Goal: Transaction & Acquisition: Subscribe to service/newsletter

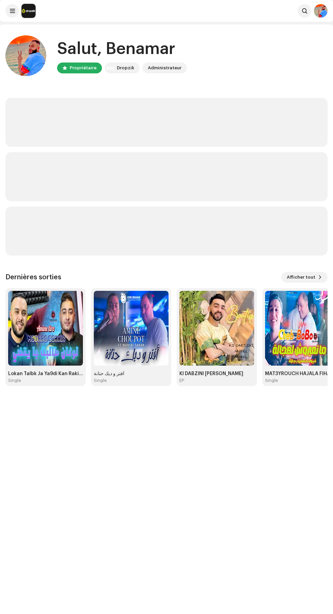
click at [304, 10] on span at bounding box center [304, 10] width 5 height 5
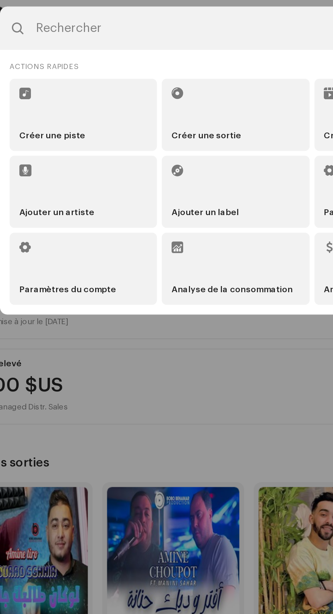
click at [52, 65] on li "Créer une piste" at bounding box center [80, 65] width 83 height 41
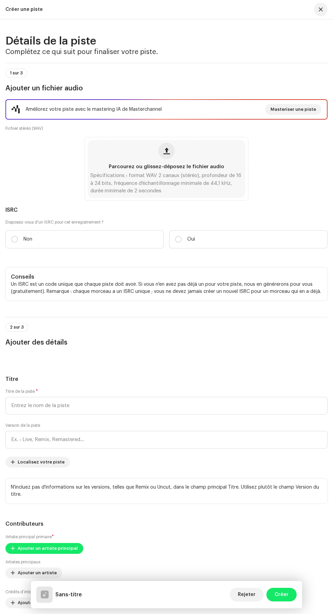
click at [166, 154] on span "button" at bounding box center [166, 150] width 6 height 5
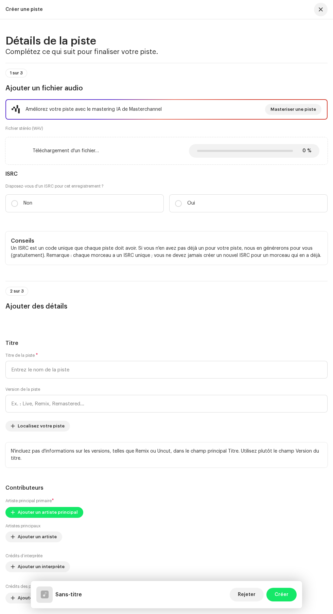
click at [28, 207] on p "Non" at bounding box center [27, 203] width 9 height 7
click at [18, 207] on input "Non" at bounding box center [14, 203] width 7 height 7
radio input "true"
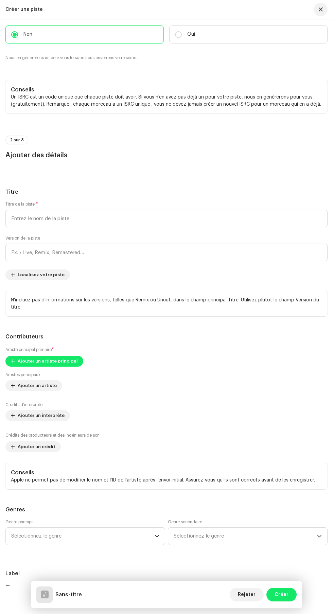
scroll to position [170, 0]
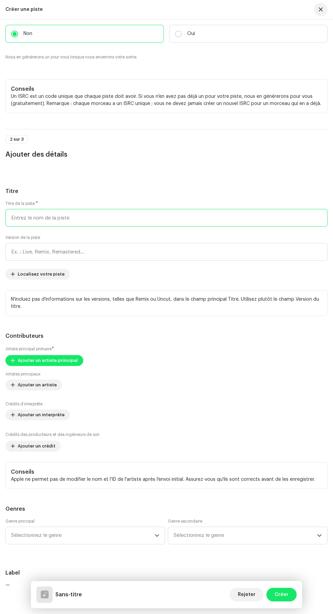
click at [54, 227] on input "text" at bounding box center [166, 218] width 322 height 18
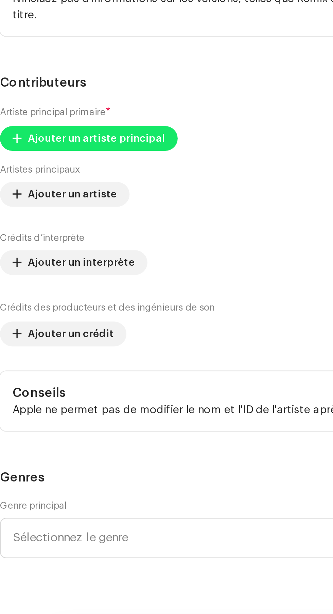
click at [37, 261] on input "text" at bounding box center [166, 252] width 322 height 18
type input "Galbi 3la Slamtak"
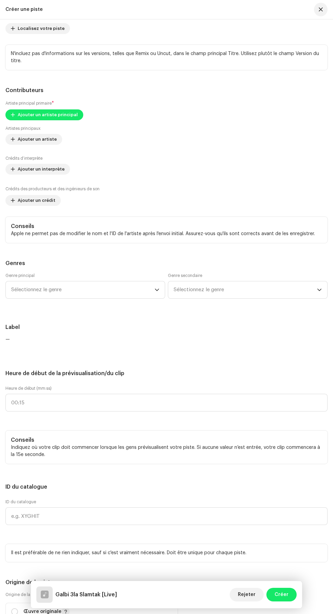
scroll to position [415, 0]
type input "Live"
click at [25, 122] on span "Ajouter un artiste principal" at bounding box center [48, 115] width 60 height 14
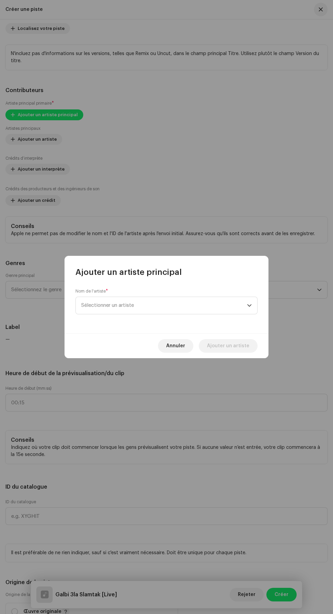
click at [98, 304] on span "Sélectionner un artiste" at bounding box center [107, 305] width 53 height 5
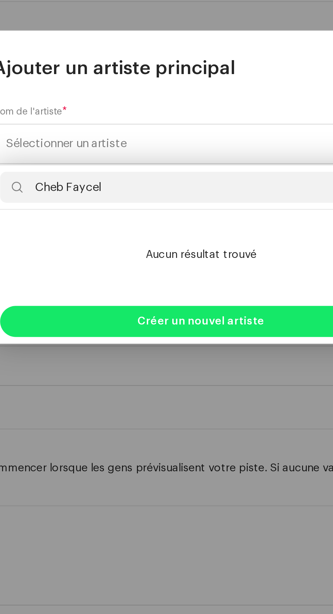
type input "Cheb Faycel Chole"
click at [108, 381] on div "Créer un nouvel artiste" at bounding box center [166, 383] width 176 height 14
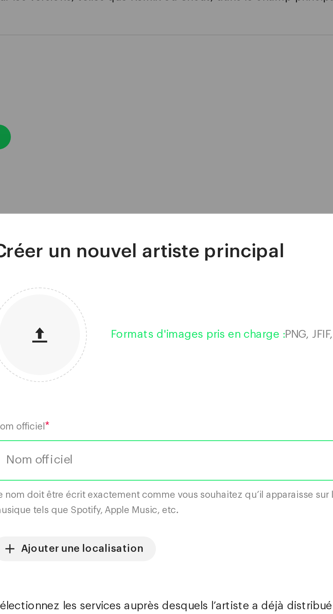
click at [187, 248] on input "text" at bounding box center [166, 257] width 182 height 18
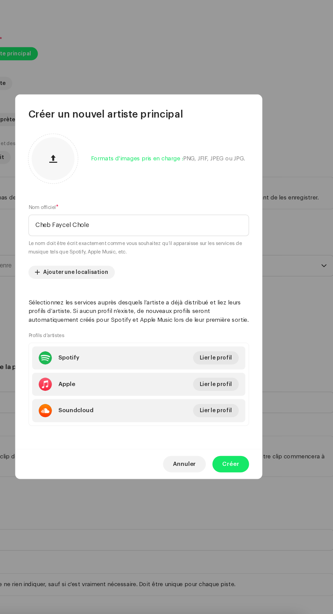
type input "Cheb Faycel Chole"
click at [239, 373] on span "Lier le profil" at bounding box center [230, 366] width 27 height 14
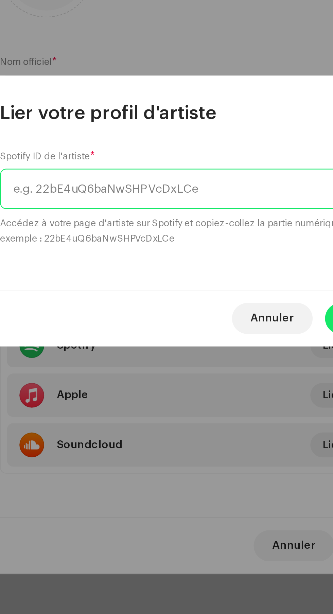
paste input "https://open.spotify.com/intl-fr/artist/3bBht8a9t2kDWV9mDnVECf"
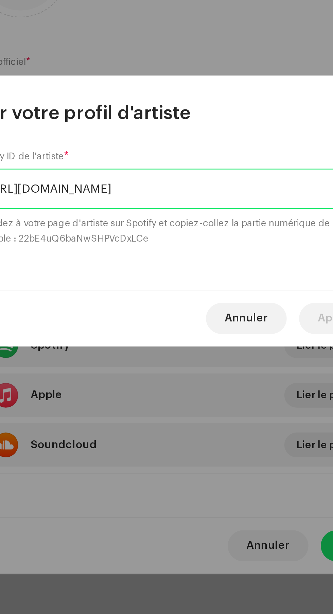
scroll to position [0, 5]
click at [165, 300] on input "https://open.spotify.com/intl-fr/artist/3bBht8a9t2kDWV9mDnVECf" at bounding box center [156, 297] width 163 height 18
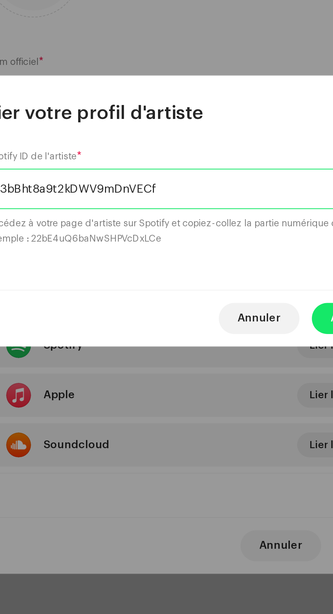
type input "3bBht8a9t2kDWV9mDnVECf"
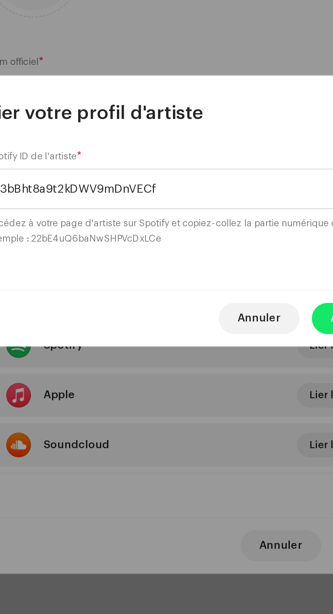
click at [219, 350] on div "Annuler Appliquer" at bounding box center [167, 353] width 204 height 25
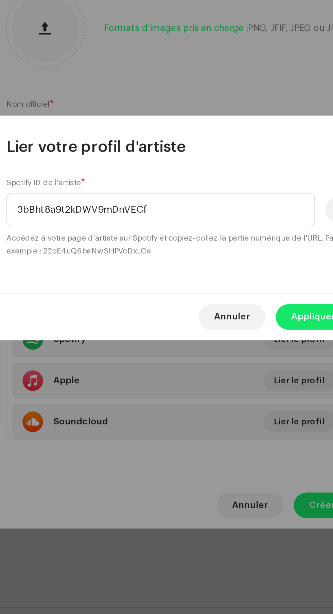
click at [235, 353] on span "Appliquer" at bounding box center [237, 354] width 23 height 14
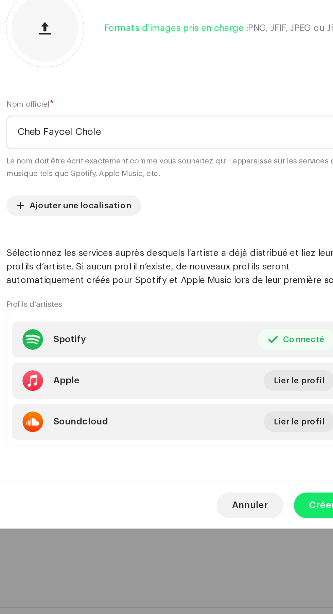
click at [234, 394] on span "Lier le profil" at bounding box center [230, 388] width 27 height 14
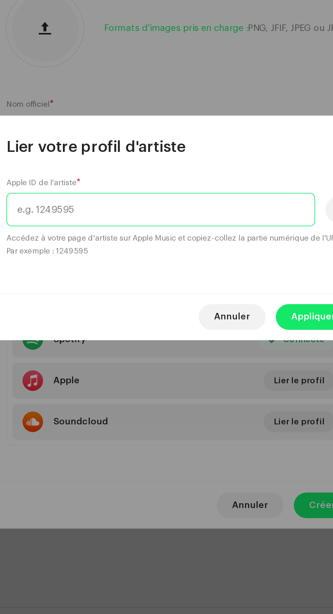
paste input "https://music.apple.com/fr/artist/cheb-faycel-chole/1261985879"
click at [205, 299] on input "https://music.apple.com/fr/artist/cheb-faycel-chole/1261985879" at bounding box center [156, 297] width 163 height 18
type input "1261985879"
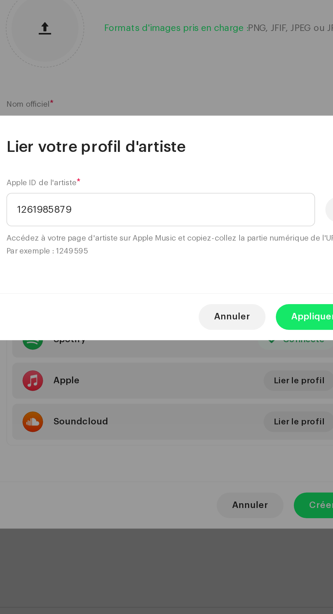
click at [235, 353] on span "Appliquer" at bounding box center [237, 354] width 23 height 14
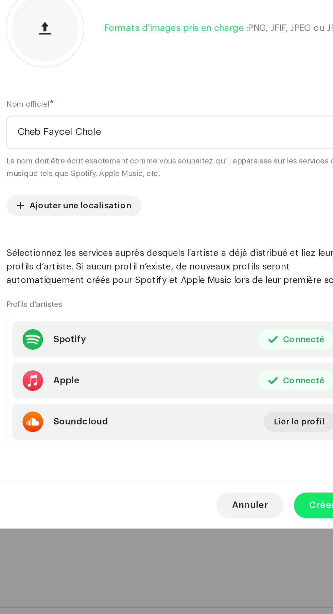
click at [239, 460] on span "Créer" at bounding box center [242, 454] width 14 height 14
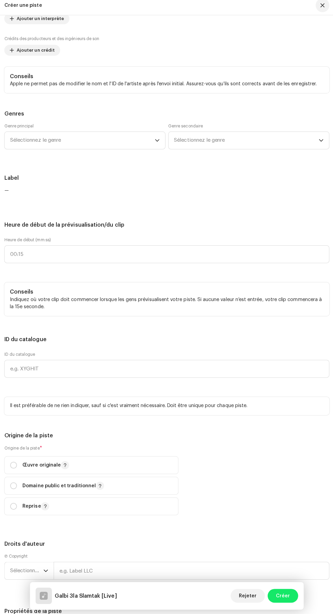
scroll to position [563, 0]
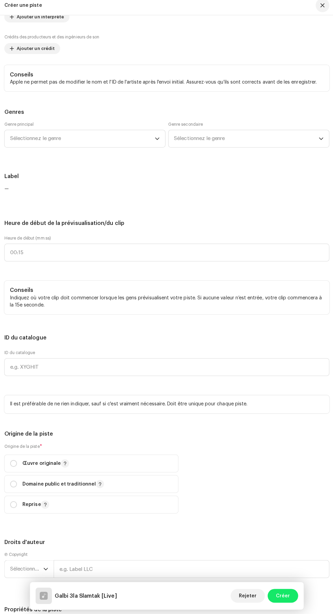
click at [25, 59] on span "Ajouter un crédit" at bounding box center [37, 53] width 38 height 14
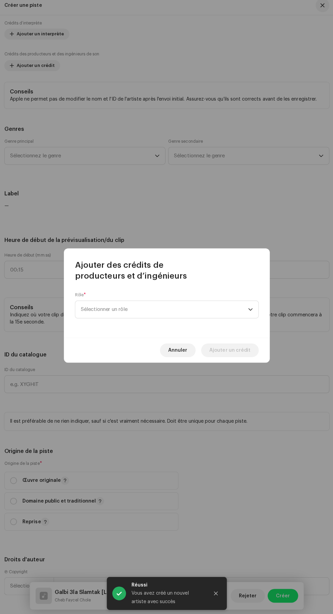
click at [116, 312] on span "Sélectionner un rôle" at bounding box center [164, 310] width 166 height 17
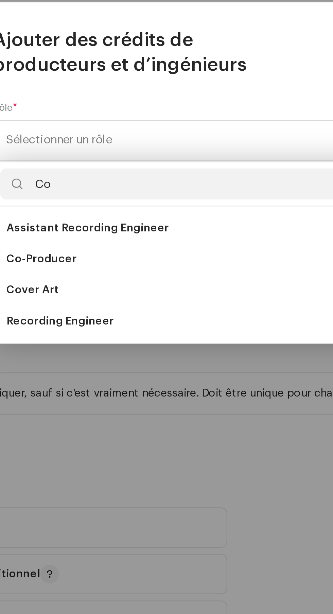
type input "Co"
click at [88, 363] on span "Co-Producer" at bounding box center [96, 362] width 31 height 7
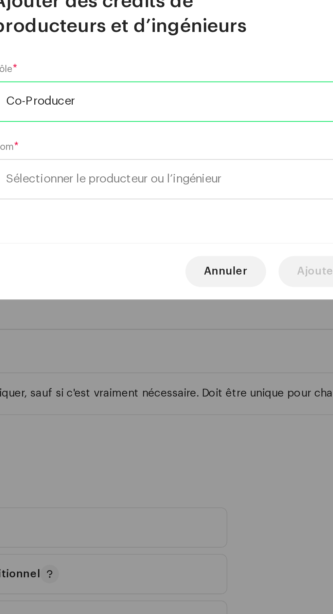
click at [102, 329] on span "Sélectionner le producteur ou l’ingénieur" at bounding box center [128, 327] width 94 height 5
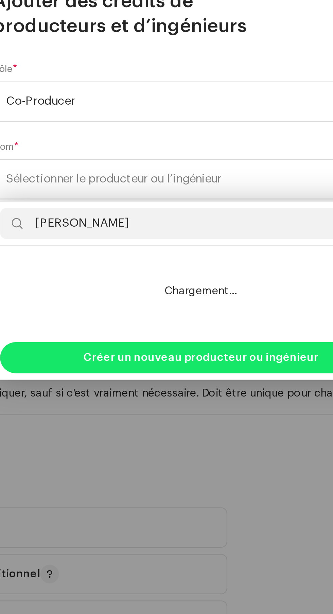
type input "[PERSON_NAME]"
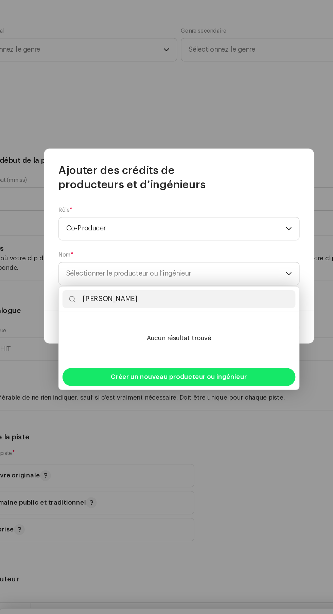
click at [224, 401] on div "Créer un nouveau producteur ou ingénieur" at bounding box center [166, 406] width 176 height 14
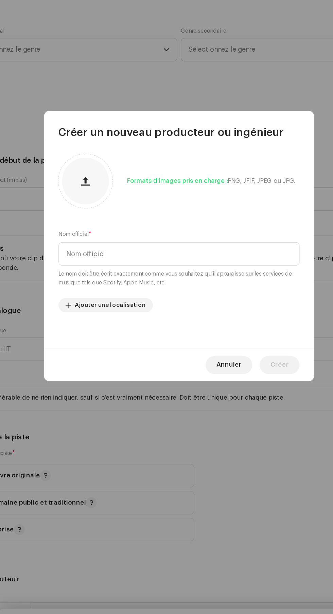
click at [209, 397] on span "Annuler" at bounding box center [204, 397] width 19 height 14
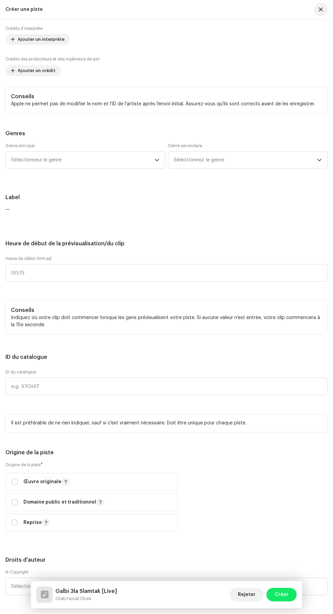
scroll to position [2, 0]
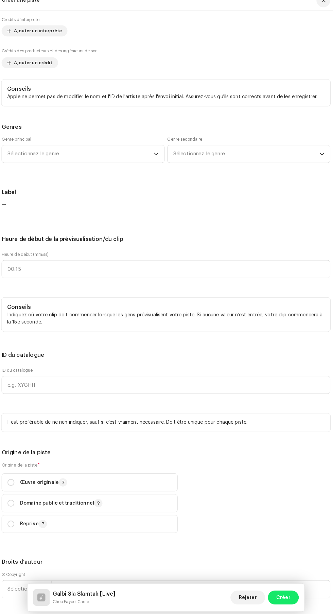
click at [28, 77] on span "Ajouter un crédit" at bounding box center [37, 71] width 38 height 14
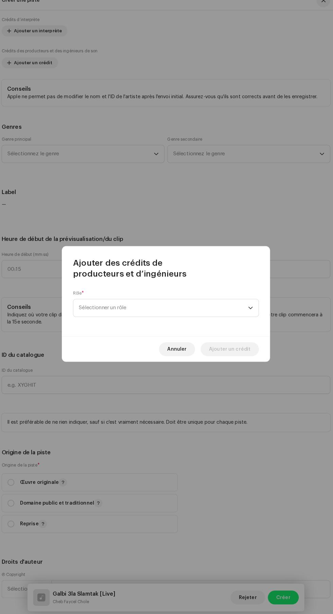
click at [107, 315] on span "Sélectionner un rôle" at bounding box center [164, 310] width 166 height 17
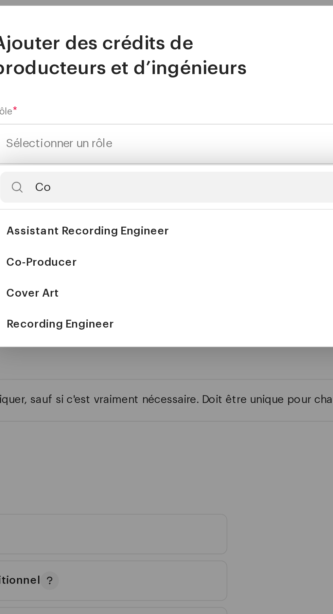
type input "Co"
click at [90, 361] on span "Co-Producer" at bounding box center [96, 362] width 31 height 7
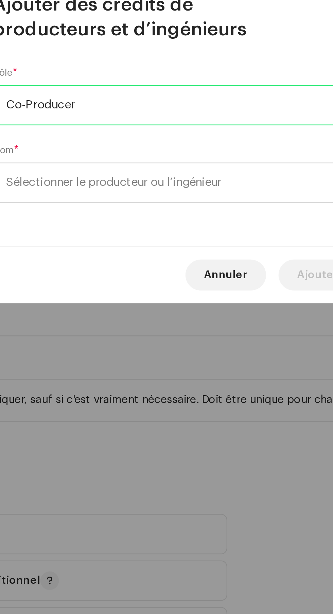
click at [103, 330] on span "Sélectionner le producteur ou l’ingénieur" at bounding box center [128, 327] width 94 height 5
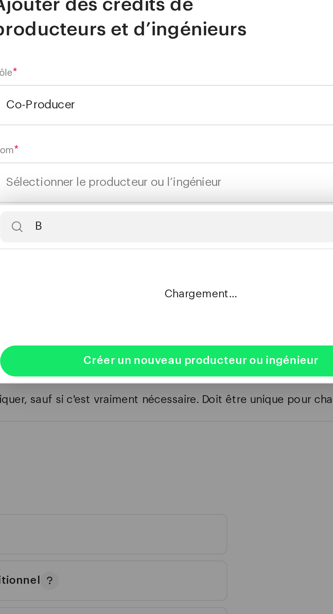
click at [201, 347] on input "B" at bounding box center [166, 347] width 176 height 14
type input "B"
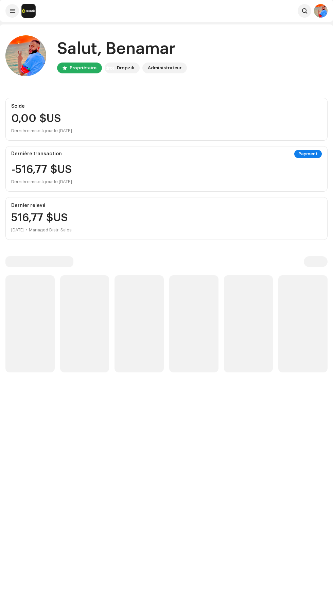
click at [304, 11] on span at bounding box center [304, 10] width 5 height 5
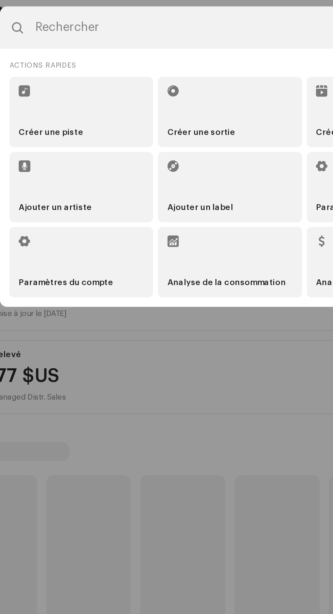
click at [63, 60] on li "Créer une piste" at bounding box center [80, 65] width 83 height 41
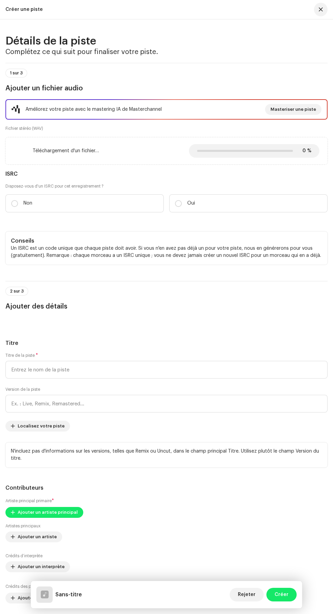
click at [283, 158] on div "0% 0 % Annuler" at bounding box center [254, 151] width 130 height 14
click at [0, 0] on span "Annuler" at bounding box center [0, 0] width 0 height 0
click at [321, 10] on span "button" at bounding box center [321, 9] width 4 height 5
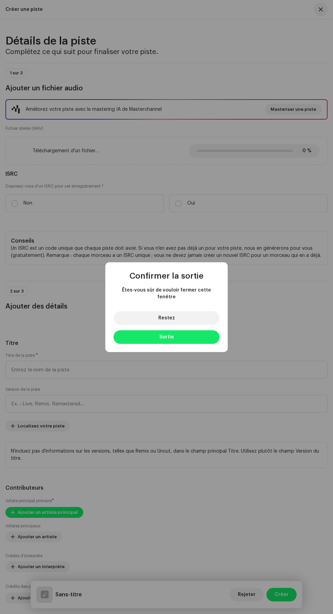
click at [197, 339] on button "Sortie" at bounding box center [166, 337] width 106 height 14
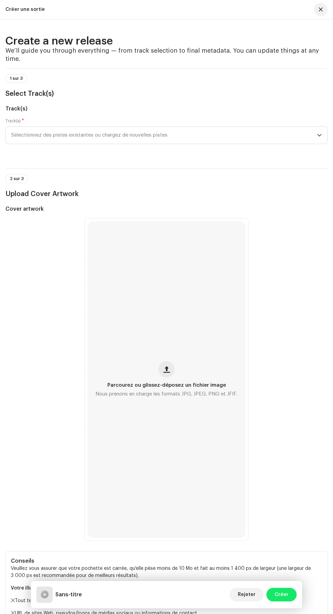
click at [166, 442] on div "Parcourez ou glissez-déposez un fichier image Nous prenons en charge les format…" at bounding box center [167, 379] width 158 height 317
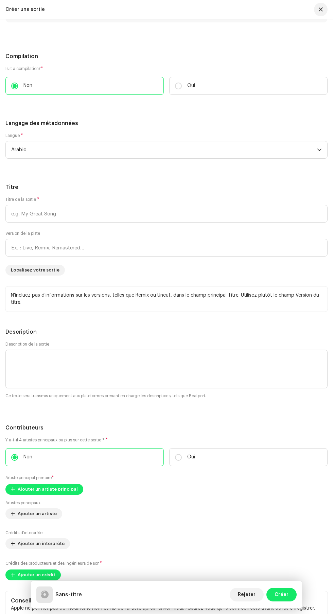
scroll to position [780, 0]
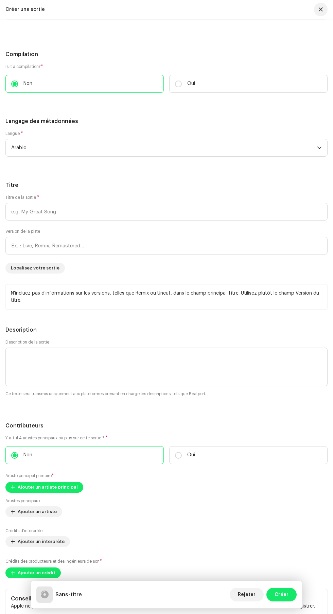
click at [25, 15] on input "checkbox" at bounding box center [19, 11] width 16 height 8
checkbox input "true"
type input "Galbi 3la Slamtak"
type input "Live"
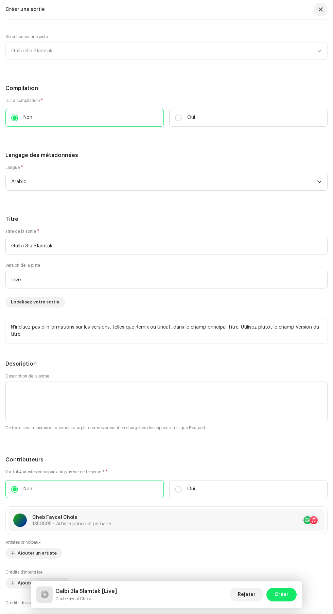
click at [44, 60] on div "Sélectionner une piste Galbi 3la Slamtak" at bounding box center [166, 47] width 322 height 26
click at [49, 60] on div "Sélectionner une piste Galbi 3la Slamtak" at bounding box center [166, 47] width 322 height 26
click at [304, 60] on div "Sélectionner une piste Galbi 3la Slamtak" at bounding box center [166, 47] width 322 height 26
click at [309, 60] on div "Sélectionner une piste Galbi 3la Slamtak" at bounding box center [166, 47] width 322 height 26
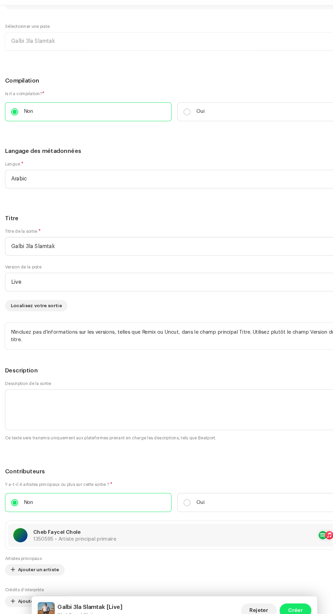
scroll to position [777, 0]
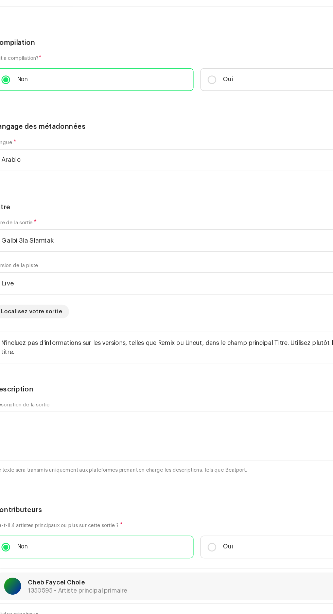
click at [67, 63] on div "Sélectionner une piste Galbi 3la Slamtak" at bounding box center [166, 50] width 322 height 26
click at [32, 63] on div "Sélectionner une piste Galbi 3la Slamtak" at bounding box center [166, 50] width 322 height 26
click at [23, 18] on input "checkbox" at bounding box center [19, 14] width 16 height 8
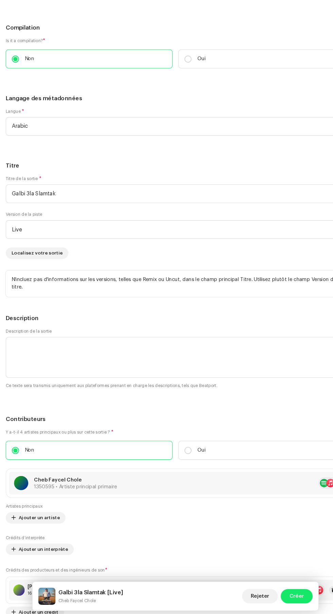
scroll to position [0, 0]
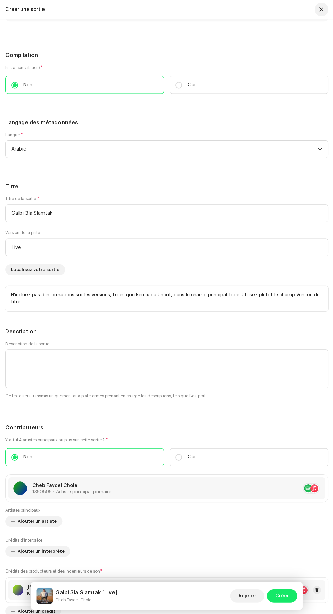
click at [21, 16] on input "checkbox" at bounding box center [19, 12] width 16 height 8
checkbox input "true"
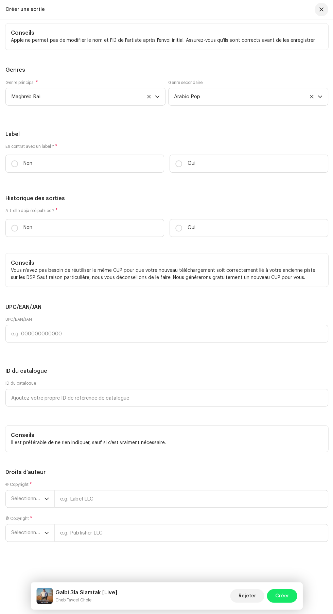
scroll to position [1736, 0]
click at [23, 167] on p "Non" at bounding box center [27, 163] width 9 height 7
click at [18, 167] on input "Non" at bounding box center [14, 163] width 7 height 7
radio input "true"
click at [17, 231] on input "Non" at bounding box center [14, 227] width 7 height 7
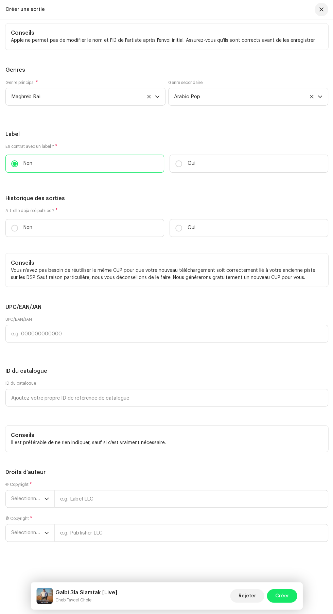
radio input "true"
click at [24, 498] on span "Sélectionner une année" at bounding box center [27, 497] width 33 height 17
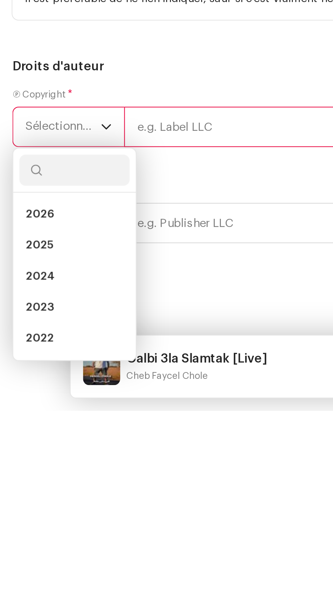
click at [32, 548] on li "2025" at bounding box center [32, 542] width 48 height 14
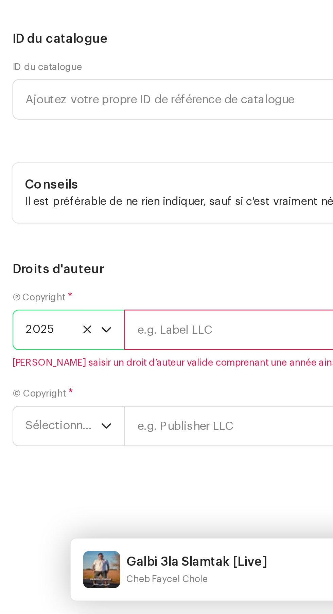
click at [99, 497] on input "text" at bounding box center [190, 490] width 273 height 18
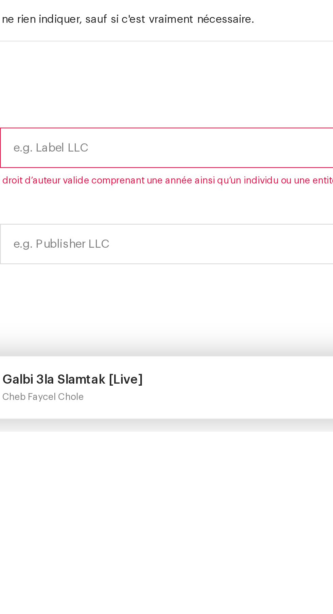
type input "[PERSON_NAME] production"
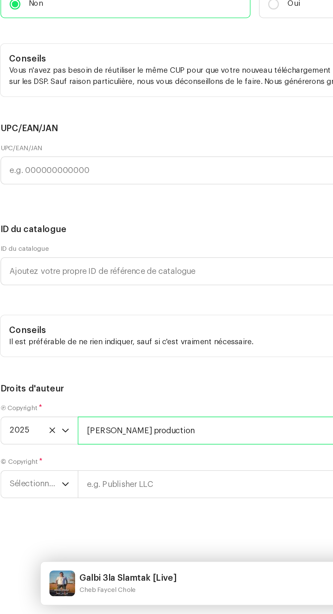
scroll to position [8, 0]
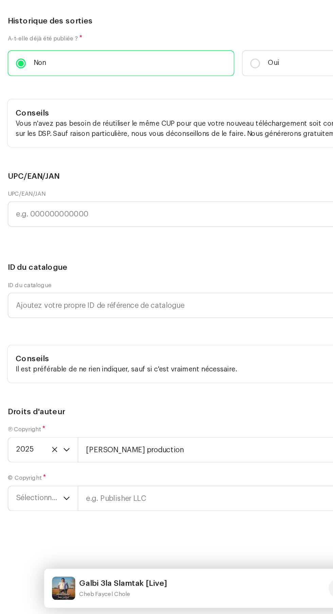
click at [34, 530] on span "Sélectionner une année" at bounding box center [27, 531] width 33 height 17
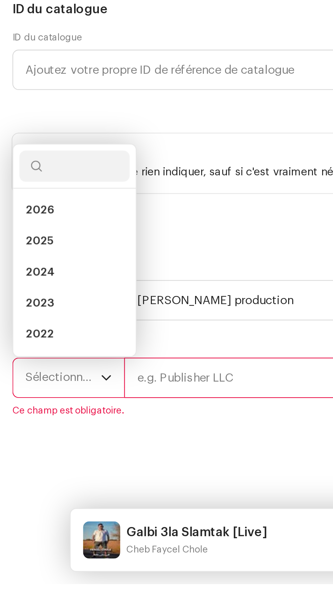
click at [34, 471] on li "2025" at bounding box center [32, 464] width 48 height 14
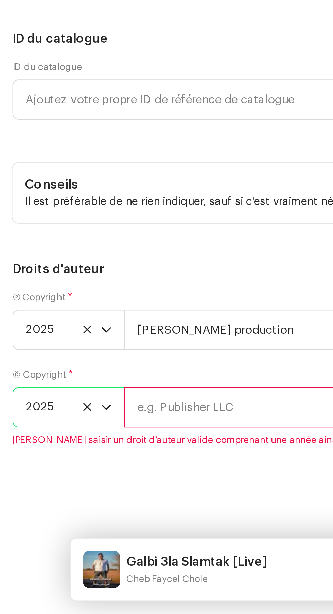
click at [111, 531] on input "text" at bounding box center [190, 524] width 273 height 18
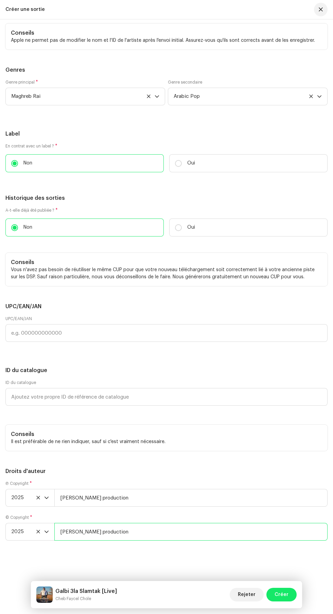
scroll to position [0, 0]
click at [118, 532] on input "[PERSON_NAME] production" at bounding box center [190, 532] width 273 height 18
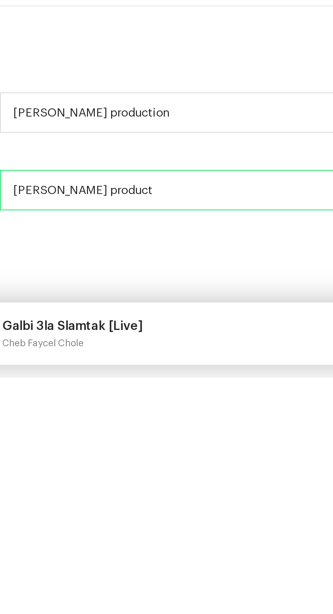
scroll to position [1, 0]
type input "[PERSON_NAME]"
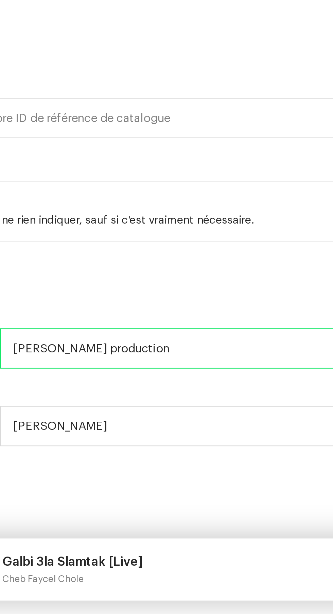
click at [116, 500] on input "[PERSON_NAME] production" at bounding box center [190, 498] width 273 height 18
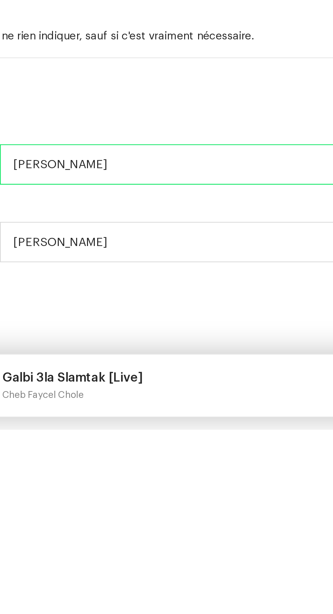
type input "[PERSON_NAME]"
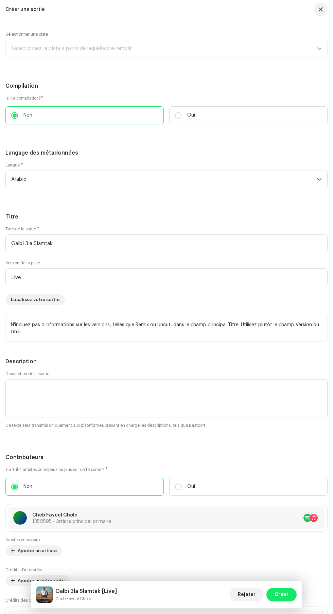
scroll to position [0, 0]
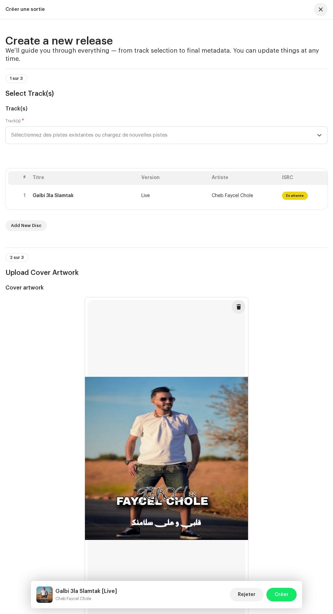
click at [148, 198] on span "Live" at bounding box center [145, 195] width 8 height 5
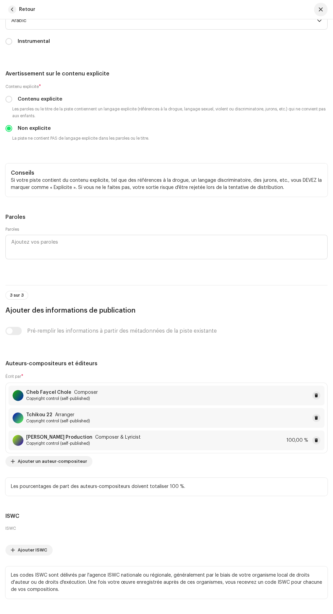
scroll to position [1449, 0]
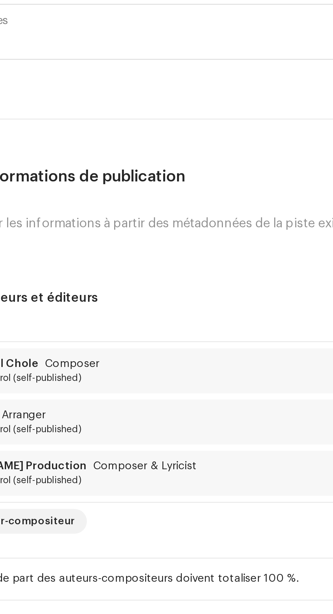
type input "[PERSON_NAME]"
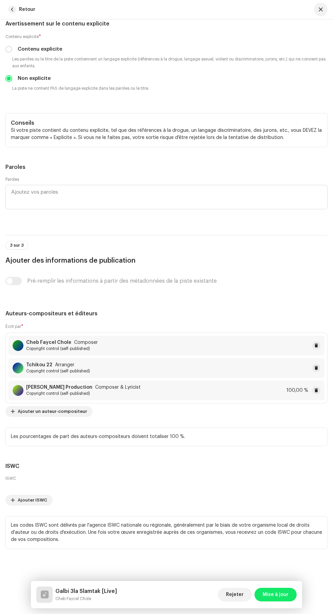
scroll to position [2273, 0]
click at [134, 381] on div "Bobo Production Composer & Lyricist Copyright control (self-published) 100,00 %" at bounding box center [166, 391] width 316 height 20
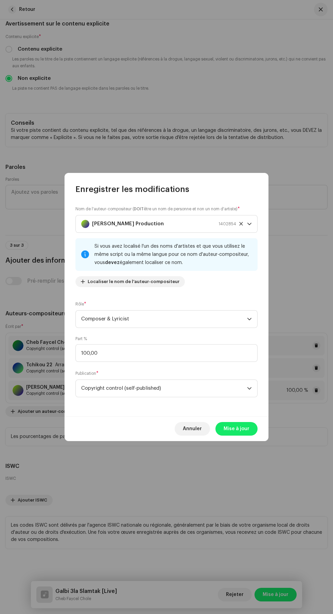
click at [154, 222] on div "[PERSON_NAME] Production 1402854" at bounding box center [158, 223] width 155 height 17
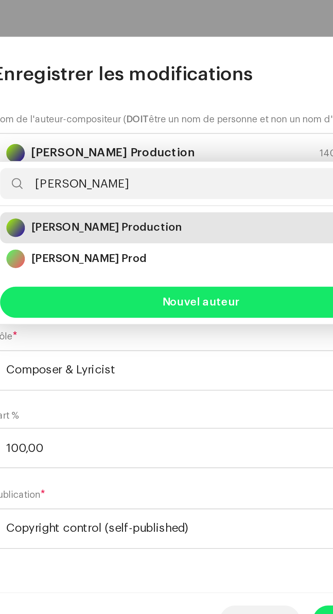
type input "[PERSON_NAME]"
click at [100, 270] on strong "[PERSON_NAME] Prod" at bounding box center [117, 270] width 51 height 7
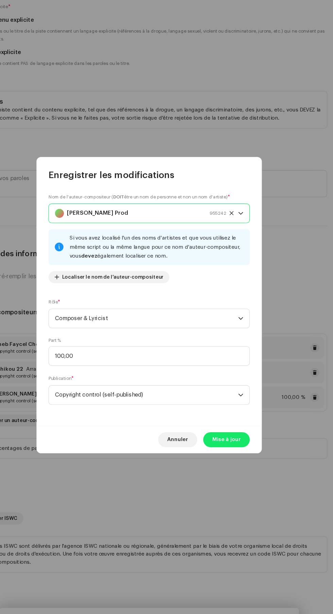
scroll to position [8, 0]
click at [240, 435] on span "Mise à jour" at bounding box center [237, 429] width 26 height 14
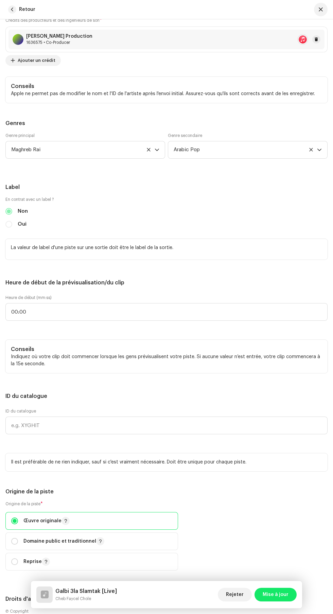
scroll to position [645, 0]
click at [99, 50] on div "Bobo Production 1636575 • Co-Producer" at bounding box center [166, 40] width 316 height 20
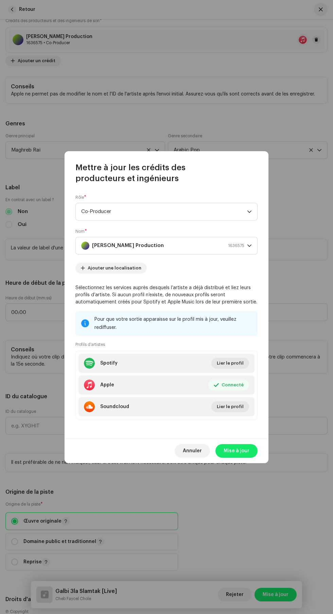
click at [162, 237] on div "Bobo Production 1636575" at bounding box center [162, 245] width 163 height 17
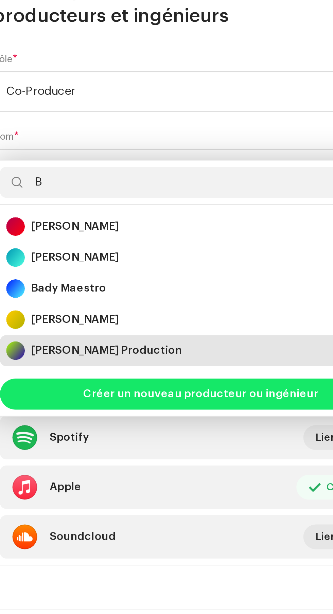
type input "Bo"
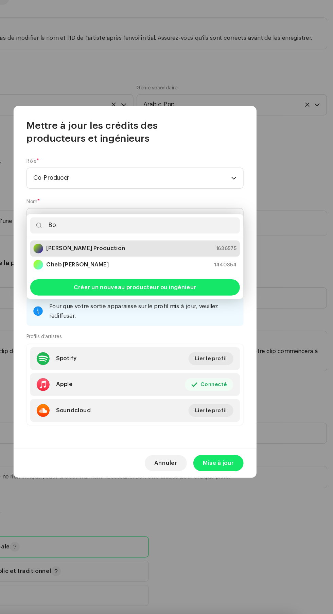
scroll to position [0, 0]
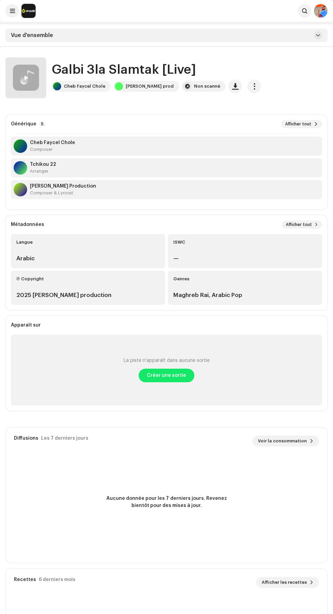
scroll to position [41, 0]
click at [159, 375] on span "Créer une sortie" at bounding box center [166, 376] width 39 height 14
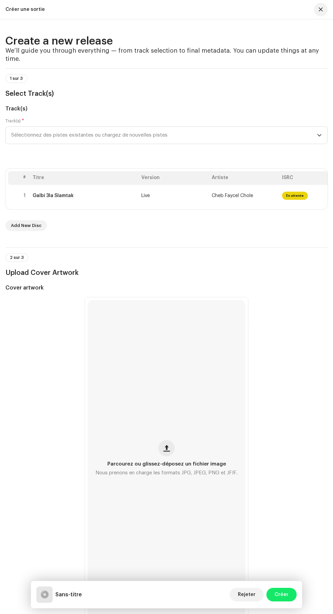
click at [72, 198] on div "Galbi 3la Slamtak" at bounding box center [53, 195] width 41 height 5
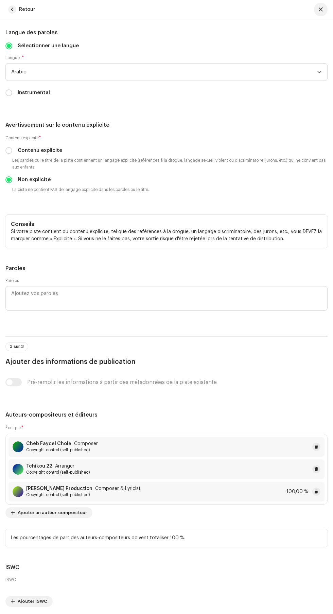
scroll to position [1408, 0]
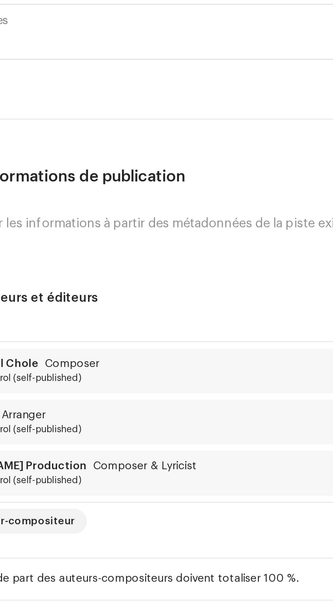
type input "[PERSON_NAME]"
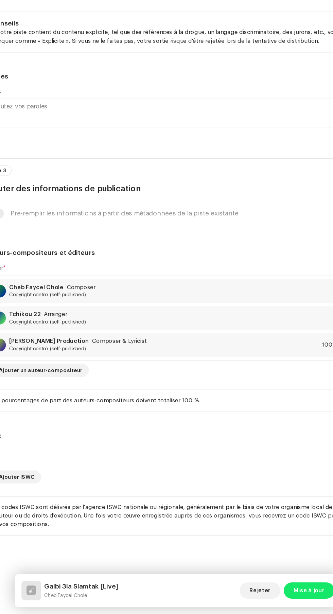
scroll to position [2255, 0]
click at [70, 391] on span "Copyright control (self-published)" at bounding box center [83, 393] width 115 height 5
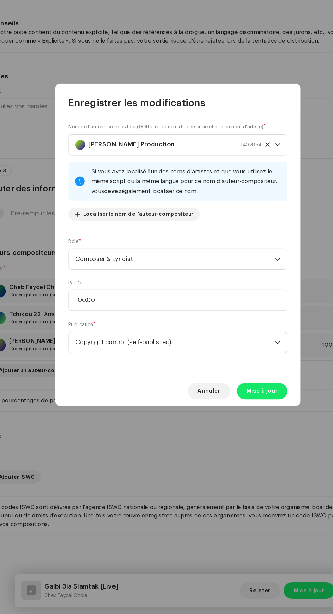
click at [153, 222] on div "[PERSON_NAME] Production 1402854" at bounding box center [158, 223] width 155 height 17
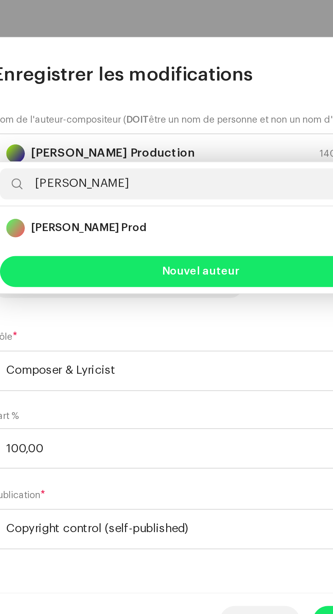
type input "[PERSON_NAME]"
click at [104, 256] on strong "[PERSON_NAME] Prod" at bounding box center [117, 256] width 51 height 7
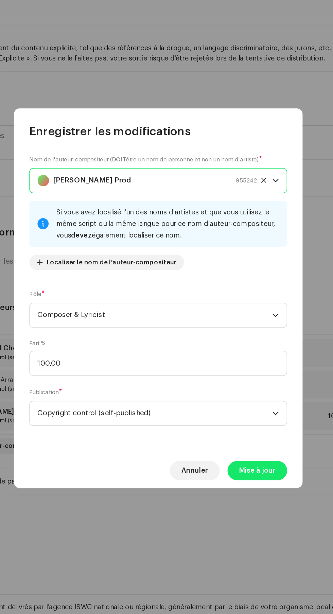
click at [233, 435] on span "Mise à jour" at bounding box center [237, 429] width 26 height 14
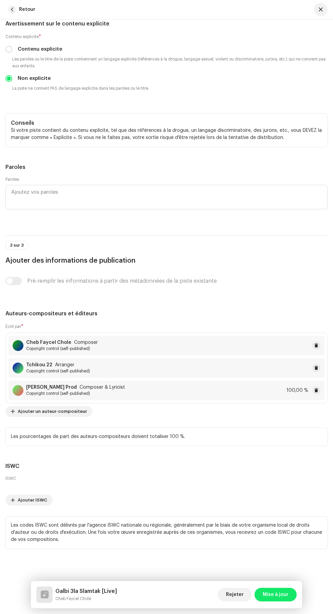
scroll to position [0, 0]
click at [275, 597] on span "Mise à jour" at bounding box center [276, 595] width 26 height 14
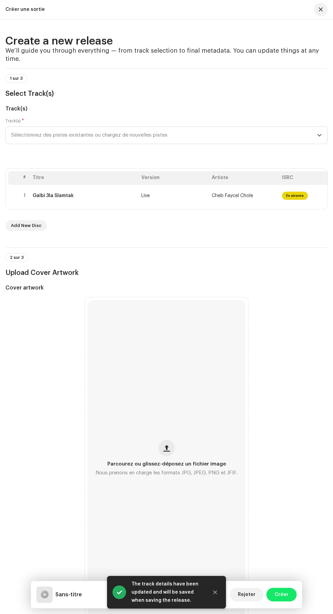
click at [173, 495] on div "Parcourez ou glissez-déposez un fichier image Nous prenons en charge les format…" at bounding box center [167, 458] width 158 height 317
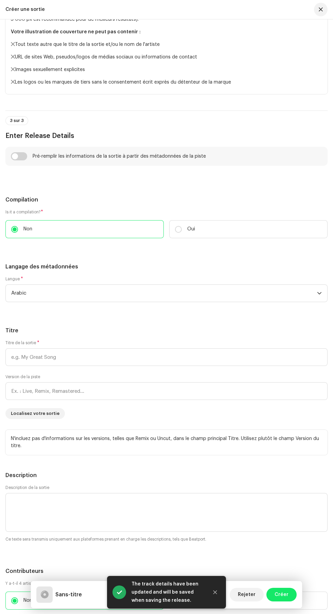
scroll to position [643, 0]
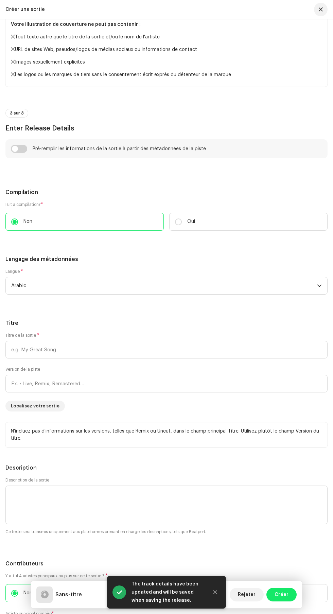
click at [26, 153] on input "checkbox" at bounding box center [19, 149] width 16 height 8
checkbox input "true"
type input "Galbi 3la Slamtak"
type input "Live"
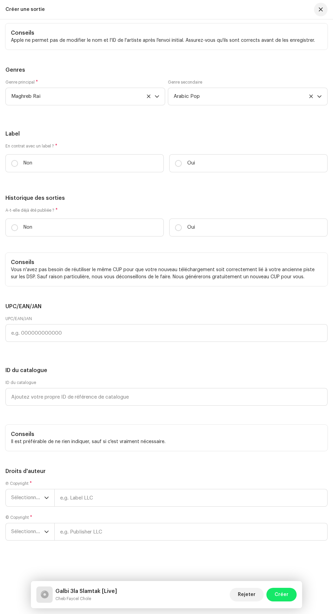
scroll to position [1794, 0]
click at [28, 231] on p "Non" at bounding box center [27, 227] width 9 height 7
click at [18, 231] on input "Non" at bounding box center [14, 227] width 7 height 7
radio input "true"
click at [24, 167] on p "Non" at bounding box center [27, 163] width 9 height 7
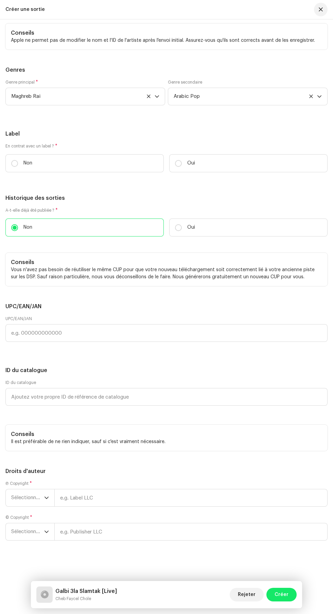
click at [18, 167] on input "Non" at bounding box center [14, 163] width 7 height 7
radio input "true"
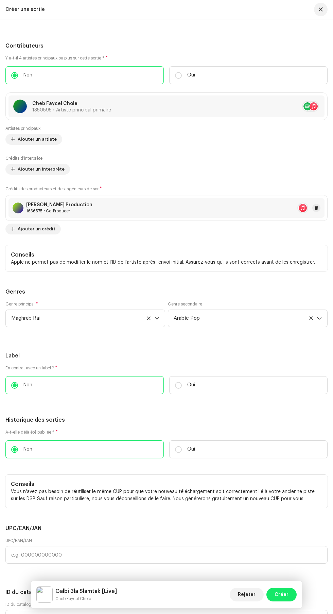
scroll to position [2086, 0]
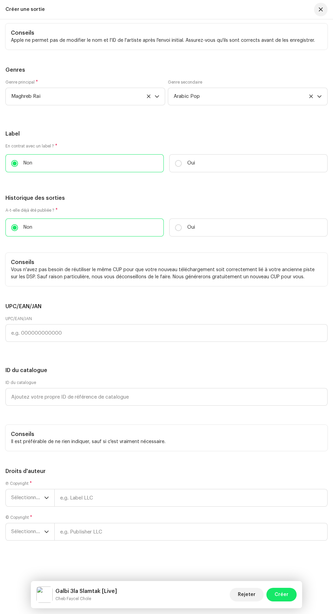
click at [32, 498] on span "Sélectionner une année" at bounding box center [27, 497] width 33 height 17
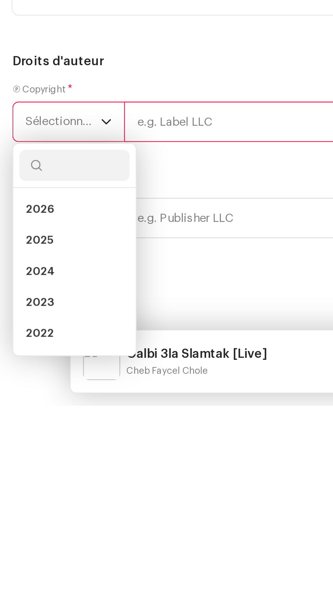
click at [15, 545] on span "2025" at bounding box center [17, 541] width 12 height 7
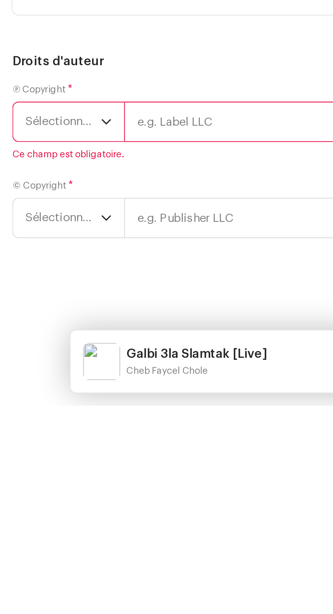
scroll to position [0, 0]
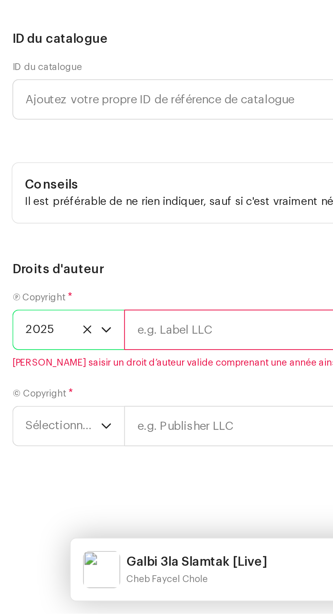
click at [78, 498] on input "text" at bounding box center [190, 490] width 273 height 18
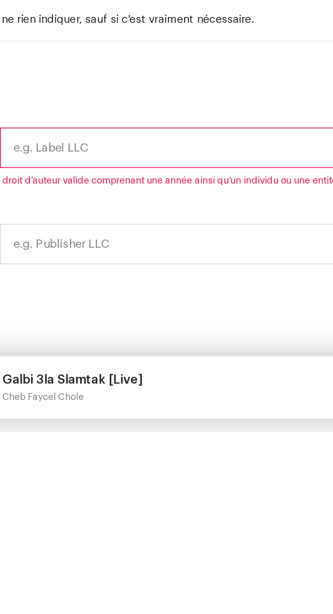
type input "[PERSON_NAME]"
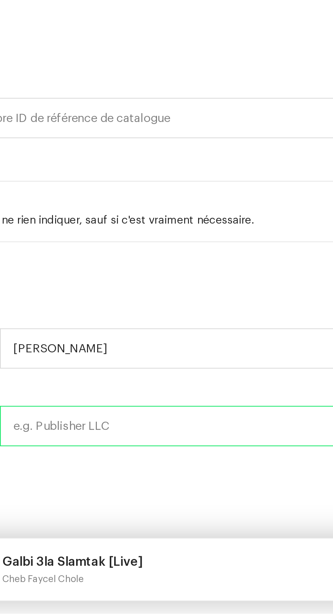
click at [89, 530] on input "text" at bounding box center [190, 532] width 273 height 18
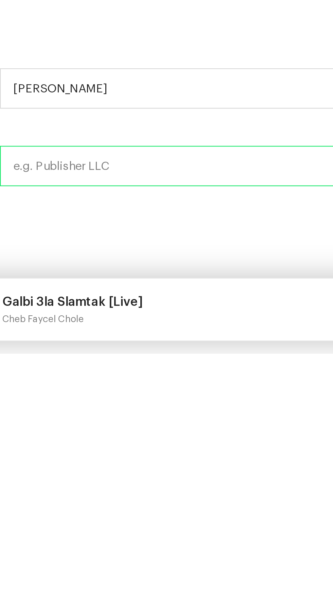
type input "[PERSON_NAME]"
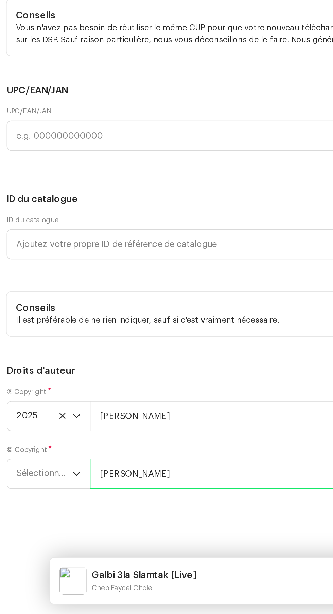
scroll to position [98, 0]
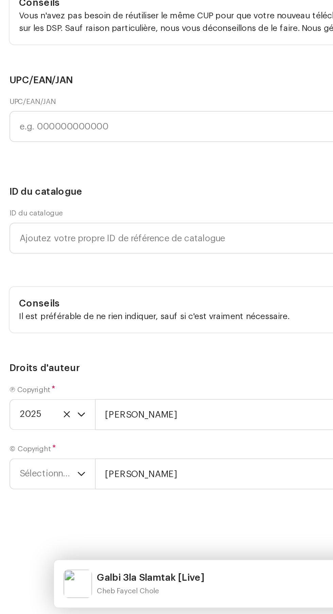
click at [30, 528] on span "Sélectionner une année" at bounding box center [27, 531] width 33 height 17
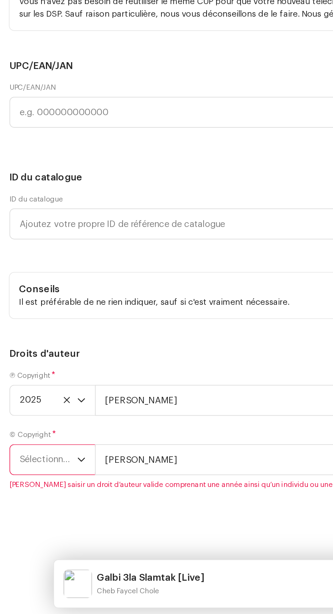
scroll to position [2097, 0]
click at [27, 525] on span "Sélectionner une année" at bounding box center [27, 523] width 33 height 17
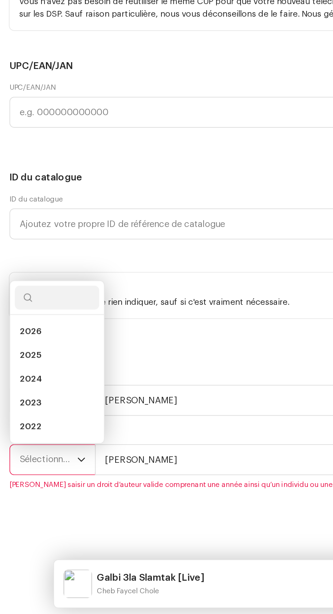
click at [15, 462] on span "2025" at bounding box center [17, 463] width 12 height 7
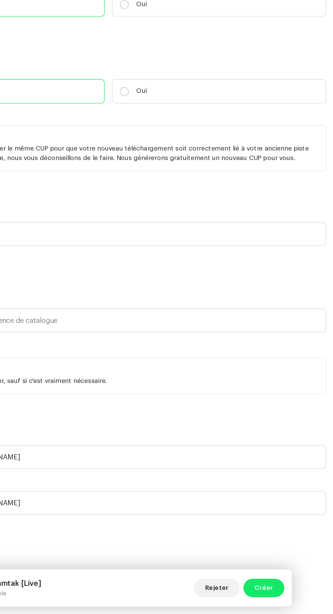
scroll to position [98, 0]
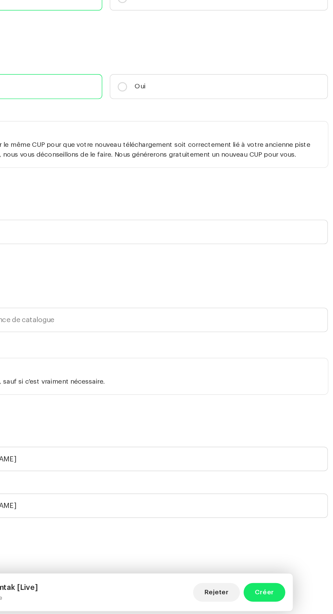
click at [282, 594] on span "Créer" at bounding box center [282, 595] width 14 height 14
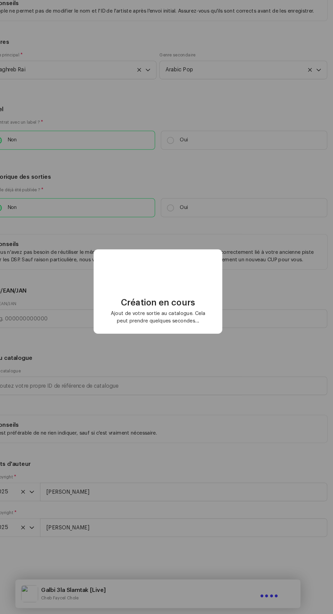
scroll to position [95, 0]
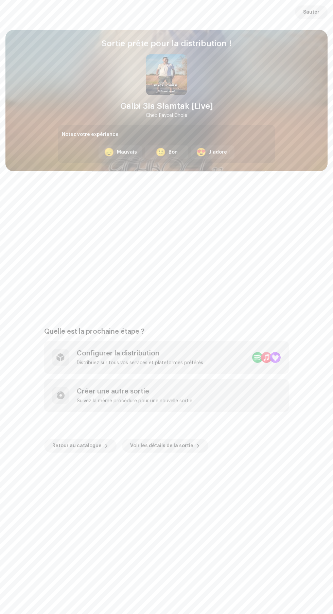
click at [113, 351] on div "Configurer la distribution" at bounding box center [140, 353] width 126 height 8
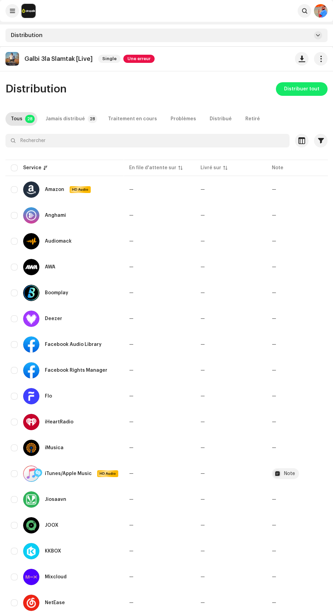
click at [14, 168] on input "checkbox" at bounding box center [14, 167] width 7 height 7
checkbox input "true"
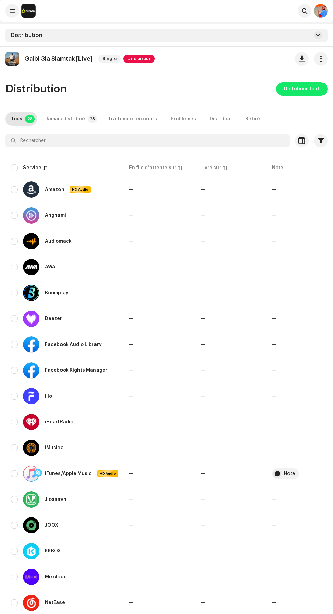
checkbox input "true"
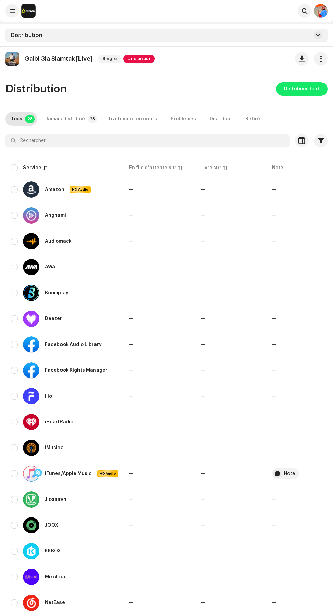
checkbox input "true"
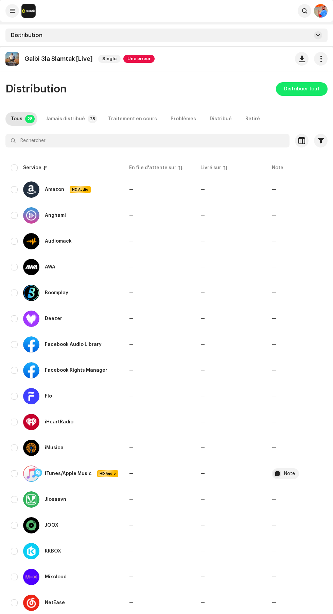
checkbox input "true"
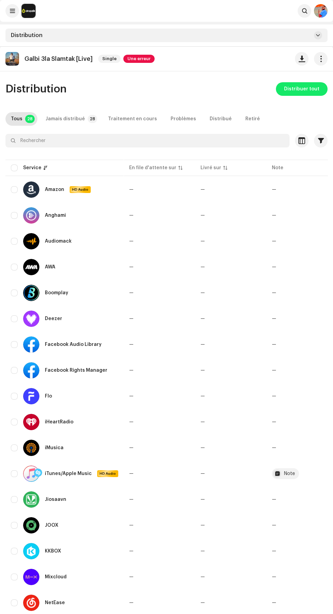
checkbox input "true"
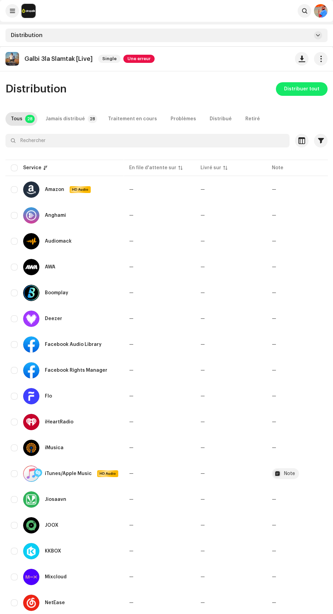
checkbox input "true"
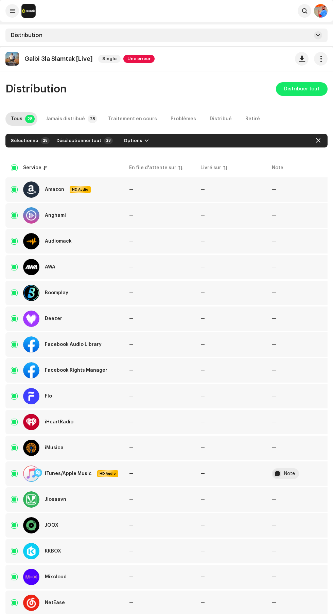
click at [301, 91] on span "Distribuer tout" at bounding box center [301, 89] width 35 height 14
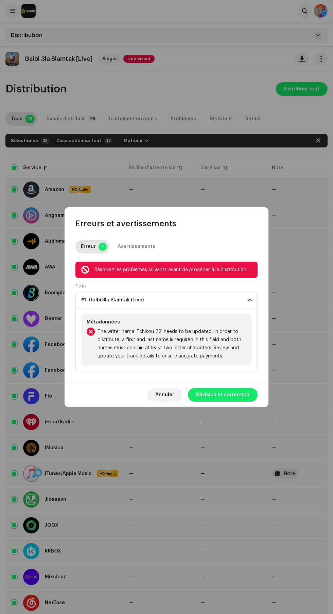
click at [236, 392] on span "Révision et correction" at bounding box center [222, 395] width 53 height 14
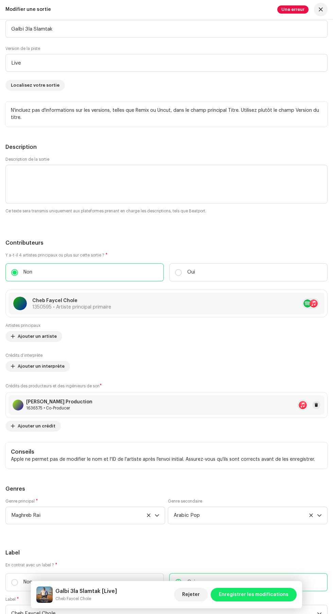
scroll to position [953, 0]
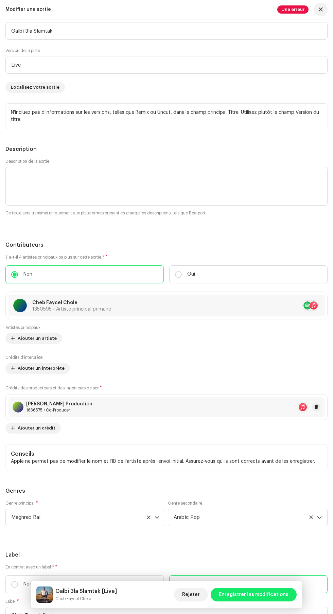
click at [287, 18] on div "Modifier une sortie Une erreur" at bounding box center [166, 9] width 333 height 19
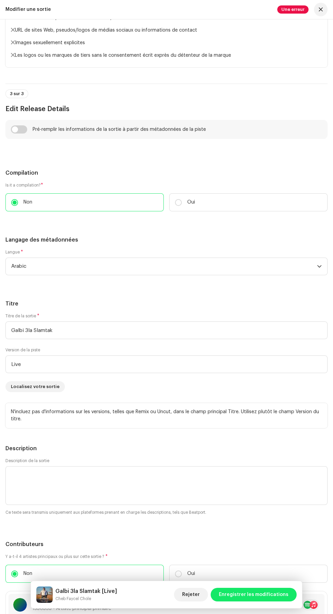
scroll to position [655, 0]
click at [24, 133] on input "checkbox" at bounding box center [19, 128] width 16 height 8
checkbox input "true"
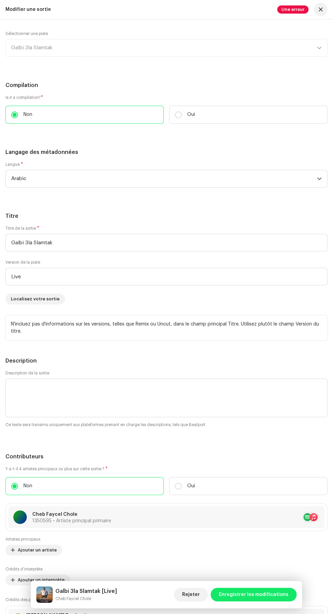
scroll to position [779, 0]
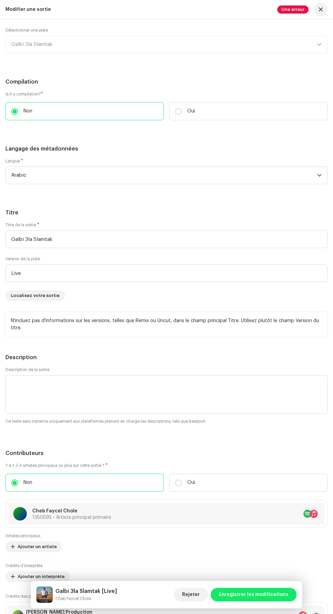
click at [44, 53] on div "Sélectionner une piste Galbi 3la Slamtak" at bounding box center [166, 41] width 322 height 26
click at [313, 53] on div "Sélectionner une piste Galbi 3la Slamtak" at bounding box center [166, 41] width 322 height 26
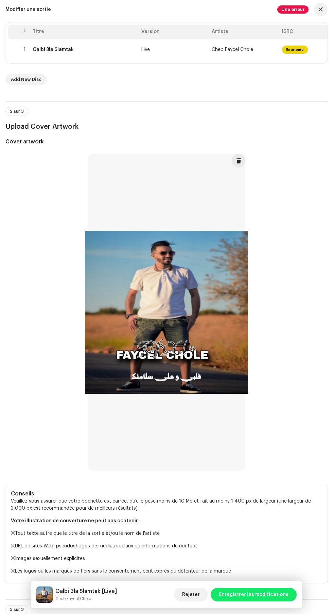
scroll to position [0, 0]
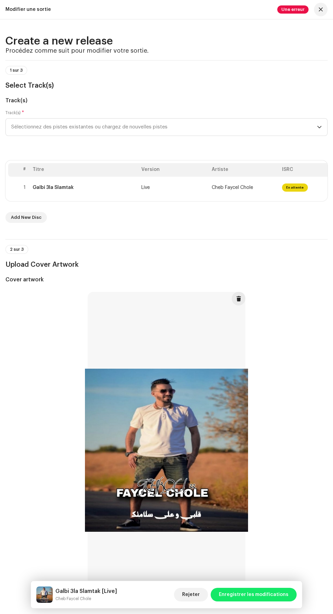
click at [259, 586] on div "Galbi 3la Slamtak [Live] Cheb Faycel Chole Rejeter Enregistrer les modifications" at bounding box center [166, 594] width 271 height 27
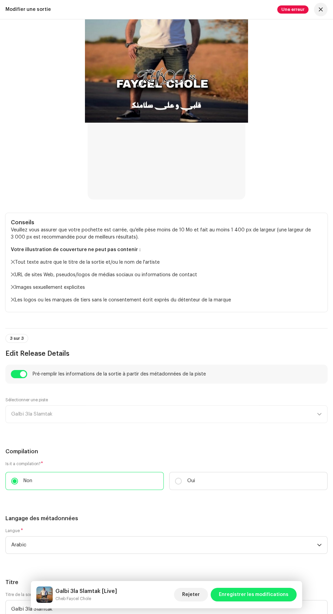
scroll to position [410, 0]
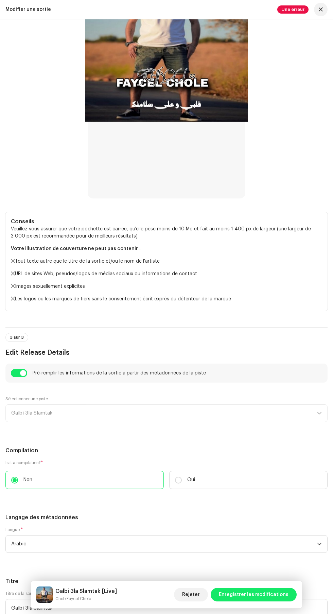
click at [256, 595] on span "Enregistrer les modifications" at bounding box center [254, 595] width 70 height 14
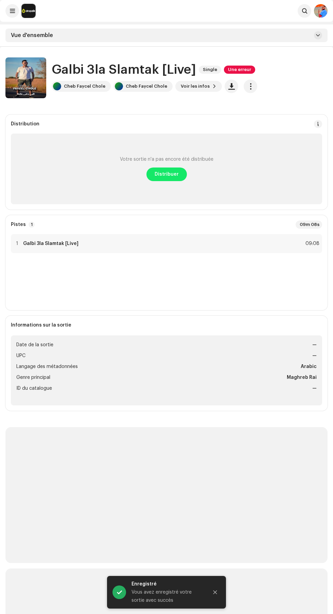
click at [172, 174] on span "Distribuer" at bounding box center [167, 175] width 24 height 14
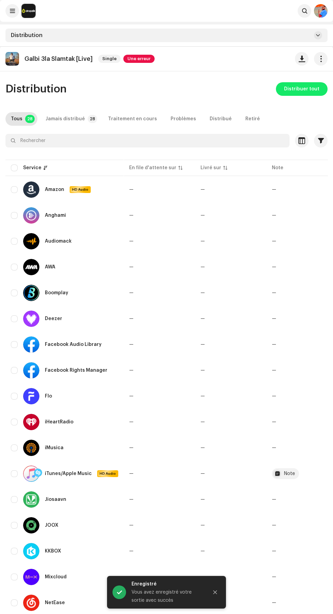
click at [16, 154] on div at bounding box center [166, 152] width 322 height 11
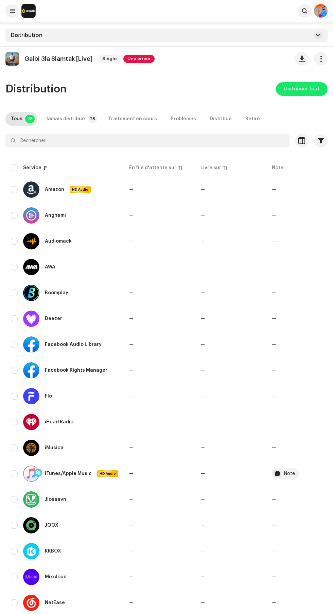
click at [15, 168] on input "checkbox" at bounding box center [14, 167] width 7 height 7
checkbox input "true"
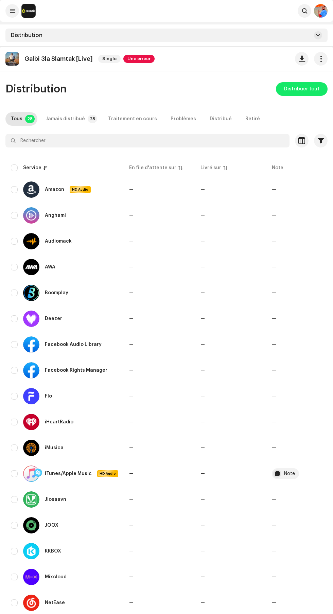
checkbox input "true"
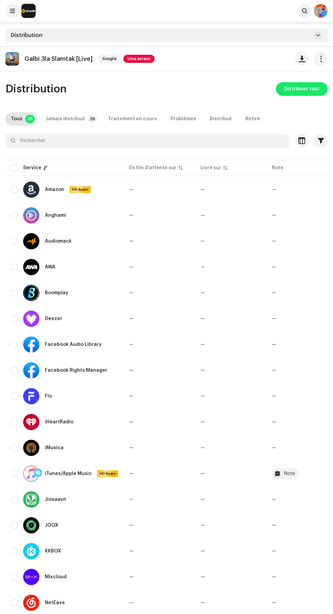
checkbox input "true"
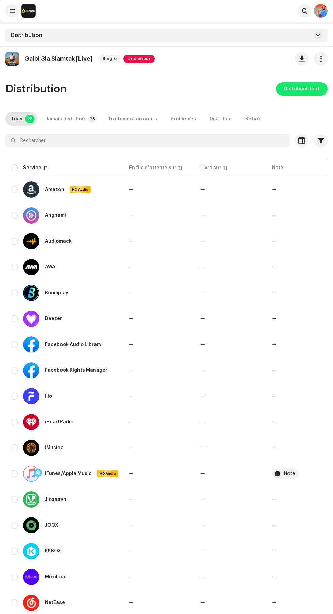
checkbox input "true"
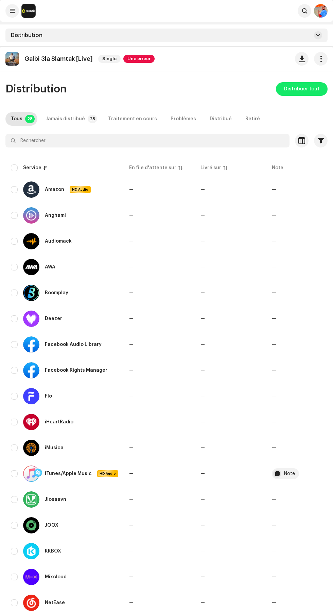
checkbox input "true"
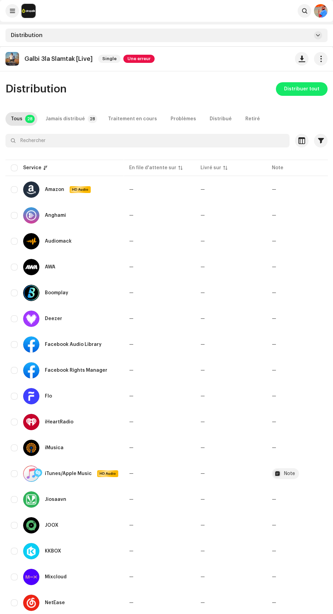
checkbox input "true"
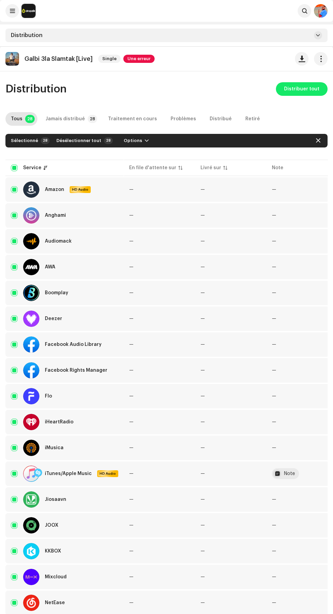
click at [305, 89] on span "Distribuer tout" at bounding box center [301, 89] width 35 height 14
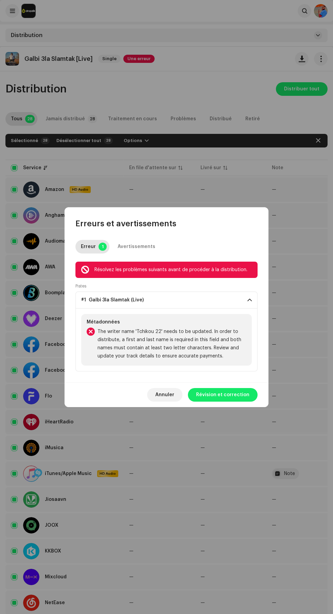
click at [233, 393] on span "Révision et correction" at bounding box center [222, 395] width 53 height 14
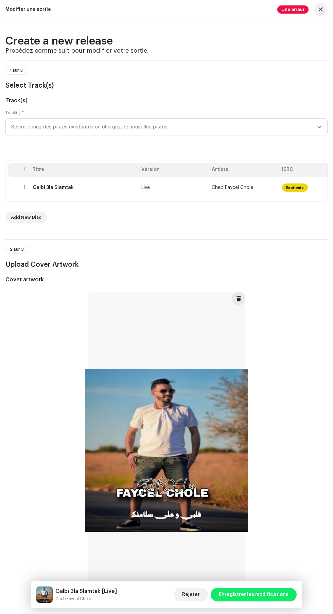
click at [177, 198] on td "Live" at bounding box center [174, 188] width 70 height 22
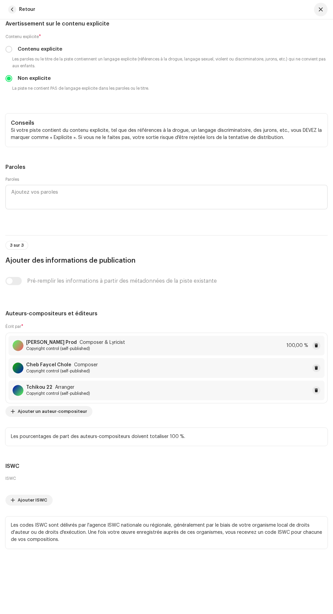
scroll to position [2313, 0]
click at [35, 385] on strong "Tchikou 22" at bounding box center [39, 387] width 26 height 5
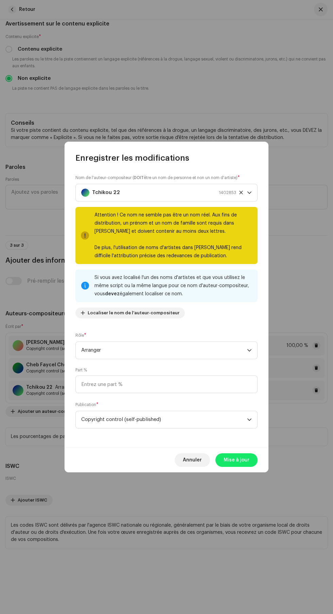
click at [145, 184] on div "Tchikou 22 1402853" at bounding box center [158, 192] width 155 height 17
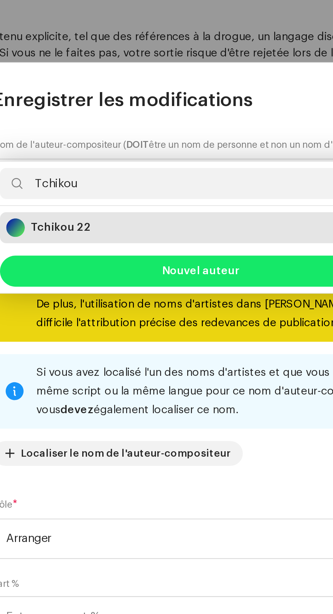
type input "Tchikou"
click at [125, 233] on button "Nouvel auteur" at bounding box center [166, 233] width 176 height 14
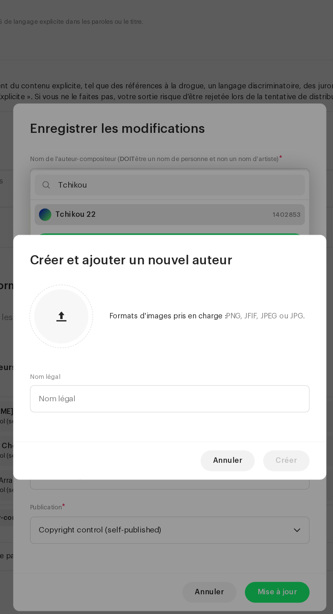
click at [203, 374] on span "Annuler" at bounding box center [204, 375] width 19 height 14
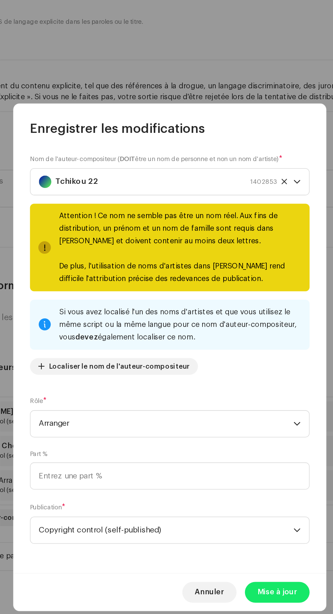
click at [117, 184] on strong "Tchikou 22" at bounding box center [106, 192] width 28 height 17
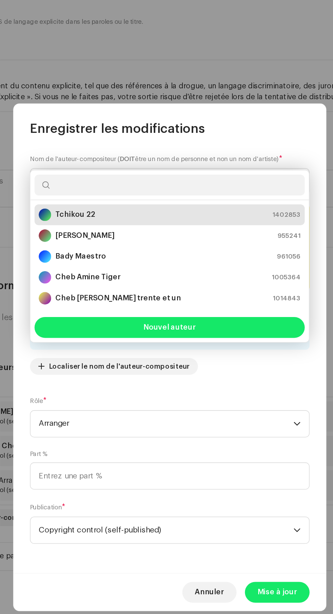
click at [105, 215] on strong "Tchikou 22" at bounding box center [105, 214] width 26 height 7
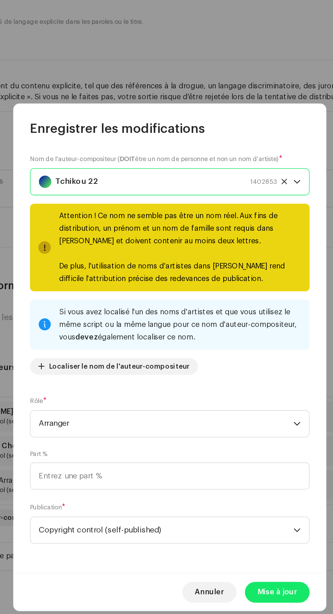
click at [110, 184] on strong "Tchikou 22" at bounding box center [106, 192] width 28 height 17
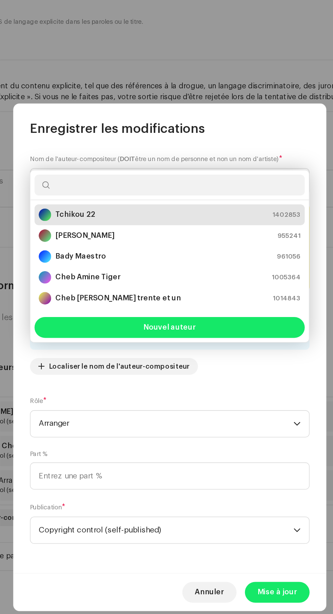
click at [129, 293] on button "Nouvel auteur" at bounding box center [166, 288] width 176 height 14
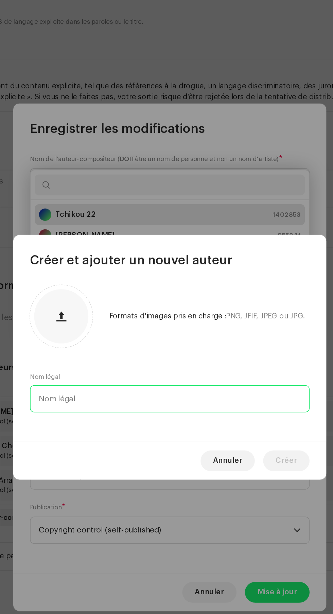
click at [112, 335] on input "text" at bounding box center [166, 334] width 182 height 18
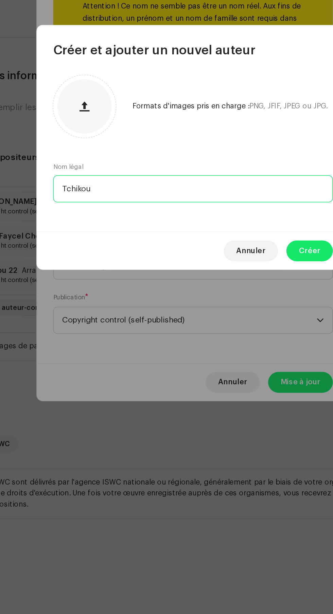
type input "Tchikou 22"
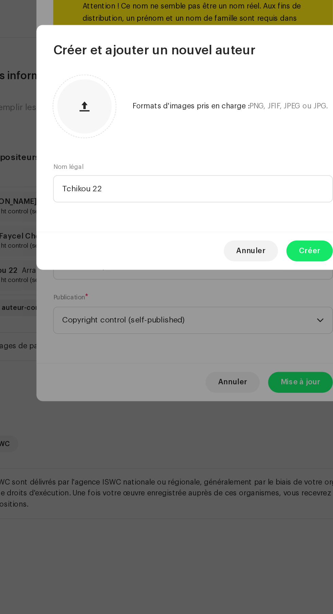
click at [239, 375] on span "Créer" at bounding box center [242, 375] width 14 height 14
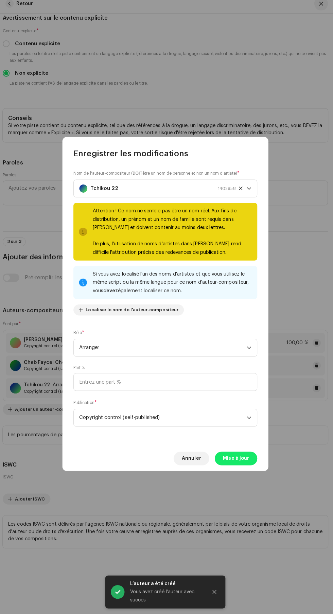
scroll to position [0, 0]
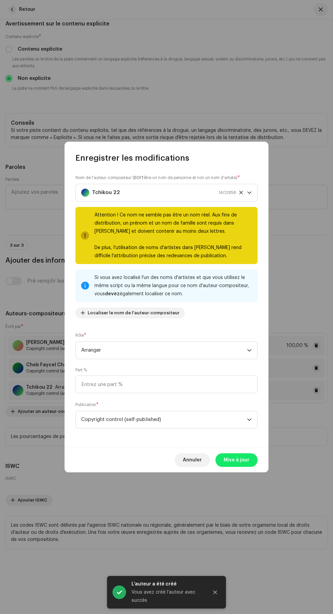
click at [140, 184] on div "Tchikou 22 1402858" at bounding box center [158, 192] width 155 height 17
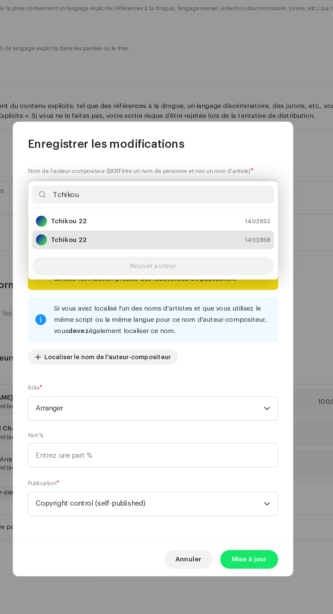
click at [134, 195] on input "Tchikou" at bounding box center [166, 195] width 176 height 14
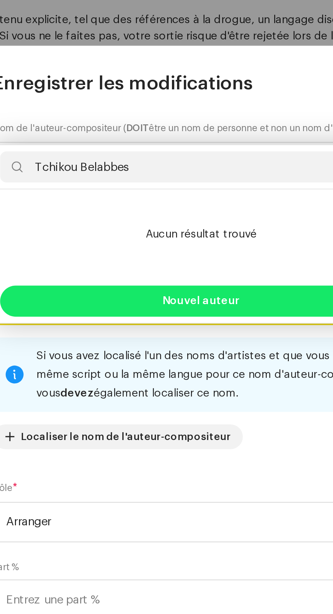
type input "Tchikou Belabbes"
click at [109, 247] on button "Nouvel auteur" at bounding box center [166, 254] width 176 height 14
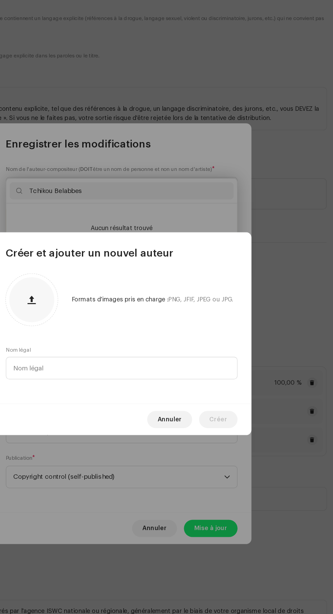
scroll to position [2261, 0]
click at [102, 343] on input "text" at bounding box center [166, 334] width 182 height 18
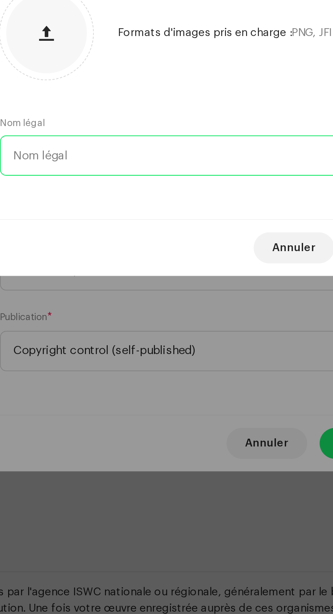
scroll to position [2313, 0]
type input "Tchikou"
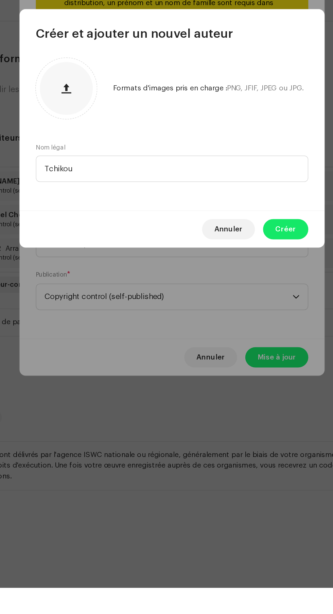
click at [238, 373] on span "Créer" at bounding box center [242, 375] width 14 height 14
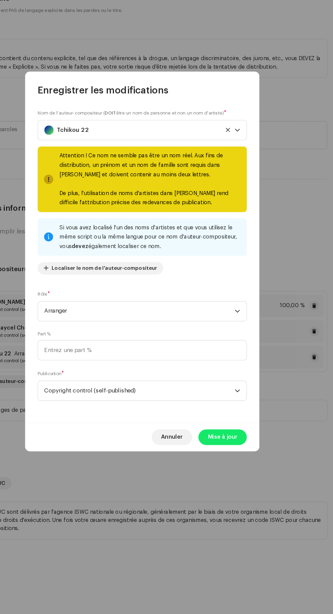
scroll to position [0, 0]
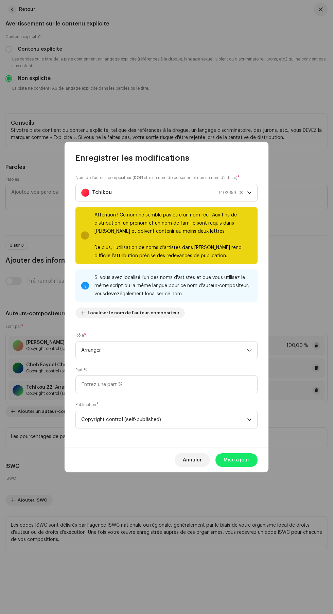
click at [241, 467] on span "Mise à jour" at bounding box center [237, 460] width 26 height 14
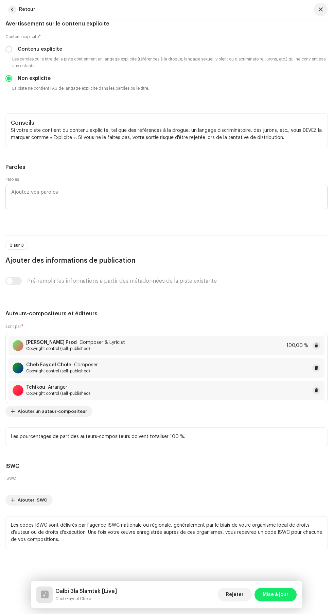
click at [37, 391] on span "Copyright control (self-published)" at bounding box center [58, 393] width 64 height 5
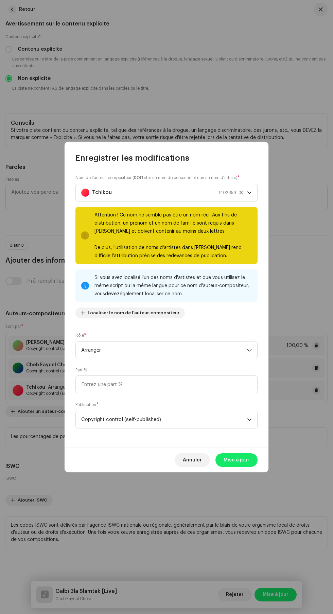
click at [138, 184] on div "Tchikou 1402859" at bounding box center [158, 192] width 155 height 17
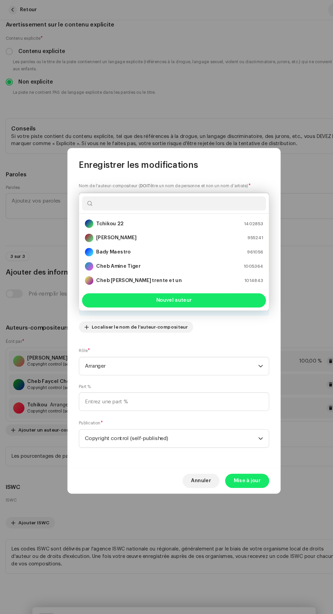
scroll to position [188, 0]
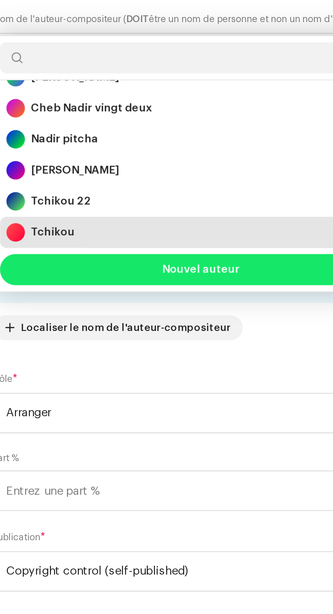
click at [93, 257] on strong "Tchikou 22" at bounding box center [105, 257] width 26 height 7
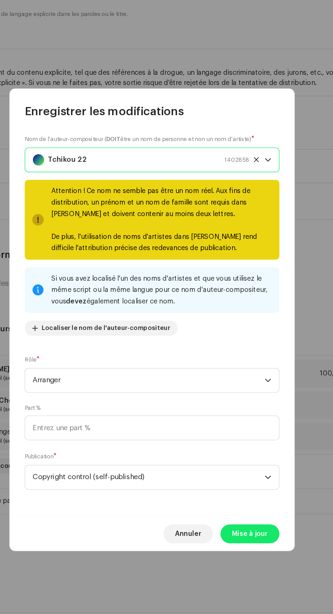
click at [136, 184] on div "Tchikou 22 1402858" at bounding box center [158, 192] width 155 height 17
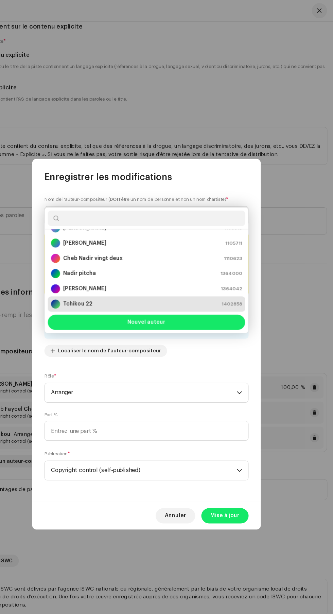
scroll to position [0, 0]
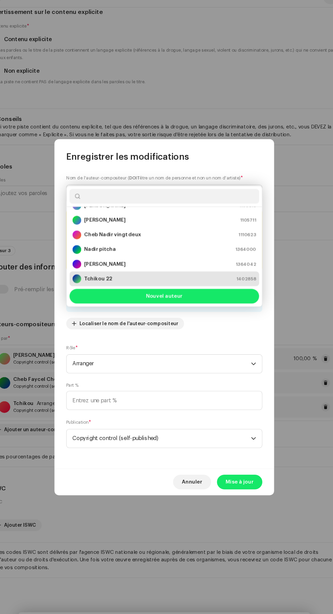
click at [123, 195] on input "text" at bounding box center [166, 195] width 176 height 14
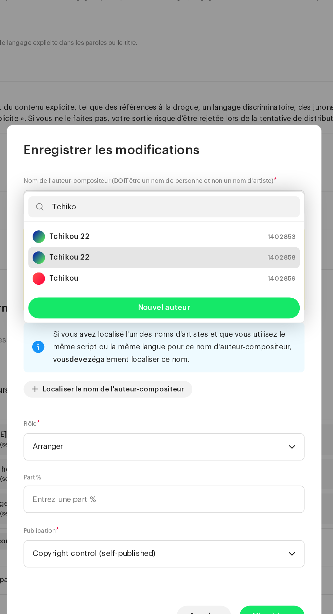
type input "Tchiko"
click at [124, 261] on button "Nouvel auteur" at bounding box center [166, 260] width 176 height 14
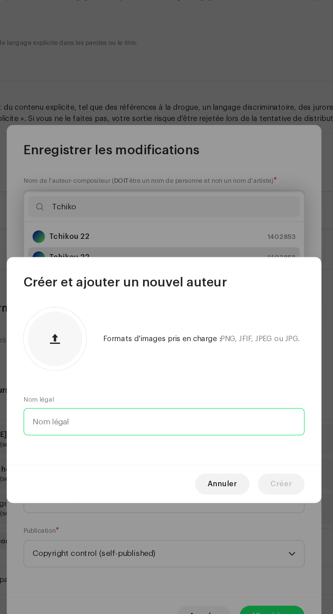
click at [117, 336] on input "text" at bounding box center [166, 334] width 182 height 18
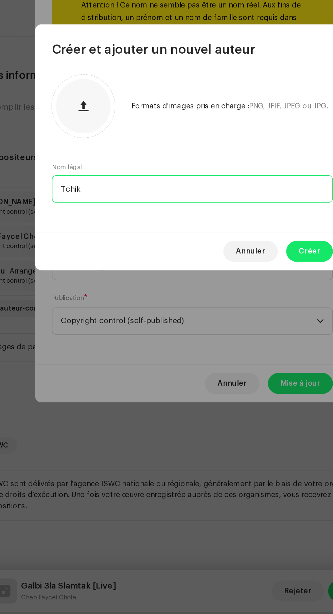
type input "Tchiko"
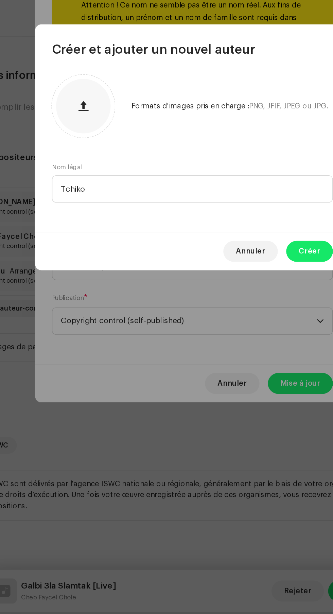
click at [242, 375] on span "Créer" at bounding box center [242, 375] width 14 height 14
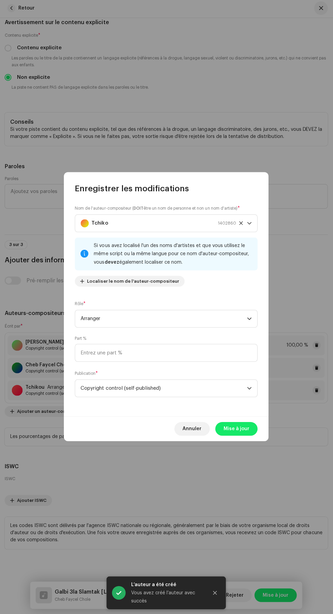
click at [243, 432] on span "Mise à jour" at bounding box center [237, 429] width 26 height 14
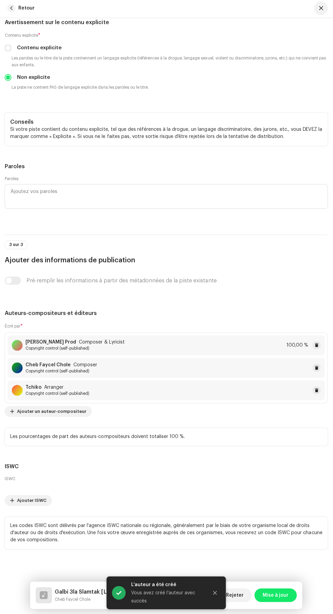
click at [274, 595] on span "Mise à jour" at bounding box center [276, 595] width 26 height 14
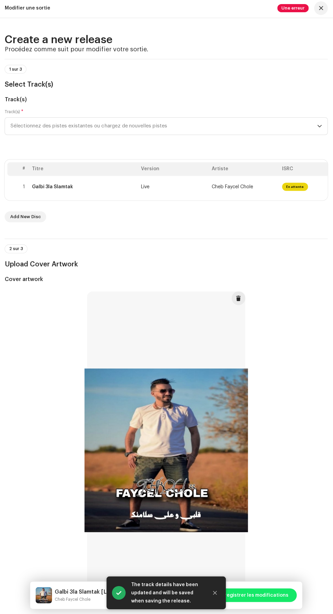
click at [268, 588] on span "Enregistrer les modifications" at bounding box center [254, 595] width 70 height 14
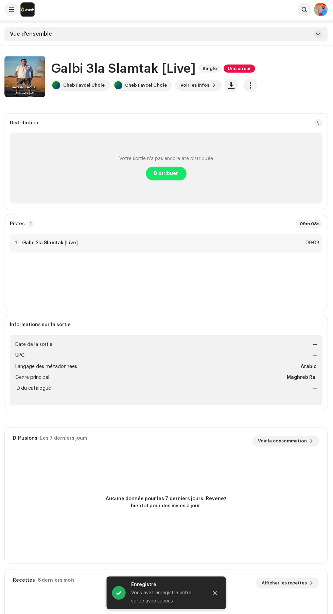
click at [169, 174] on span "Distribuer" at bounding box center [167, 175] width 24 height 14
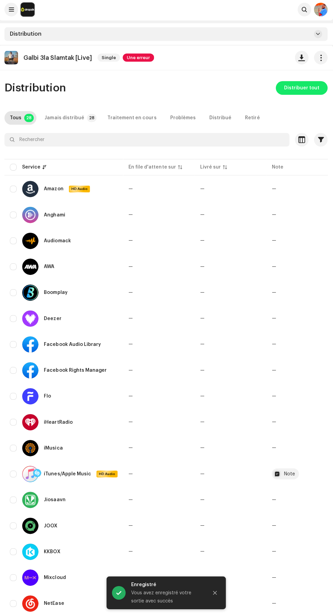
click at [14, 168] on input "checkbox" at bounding box center [14, 167] width 7 height 7
checkbox input "true"
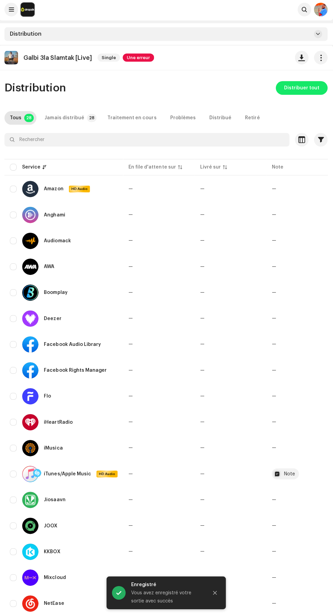
checkbox input "true"
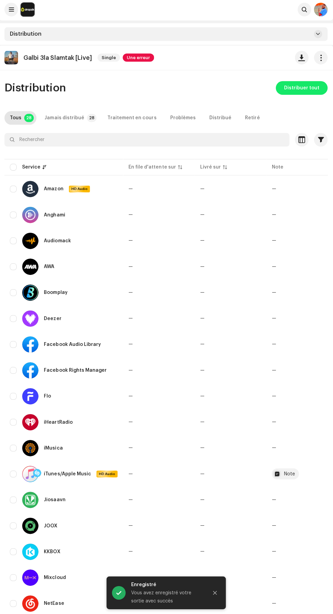
checkbox input "true"
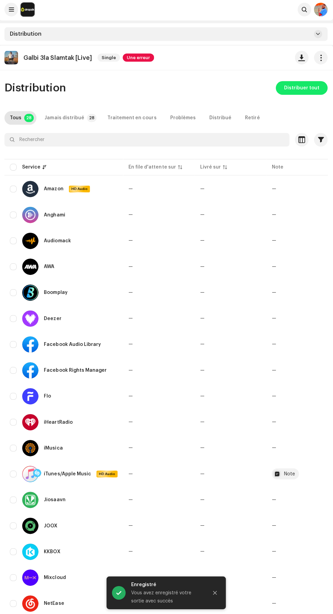
checkbox input "true"
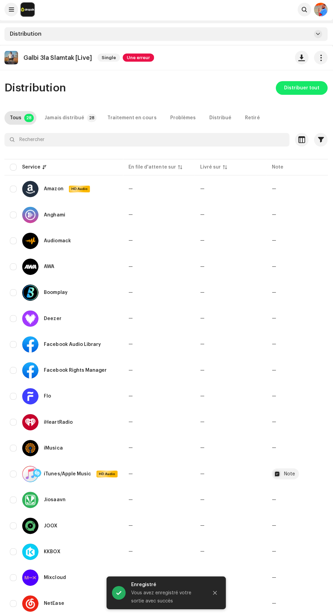
checkbox input "true"
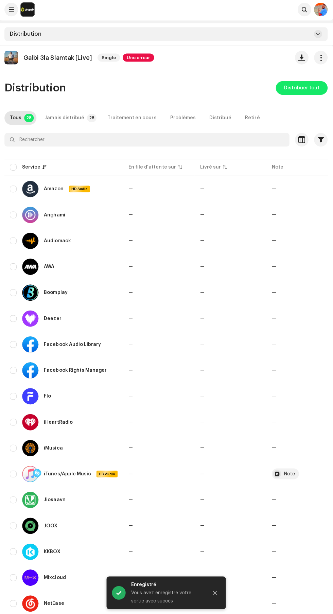
checkbox input "true"
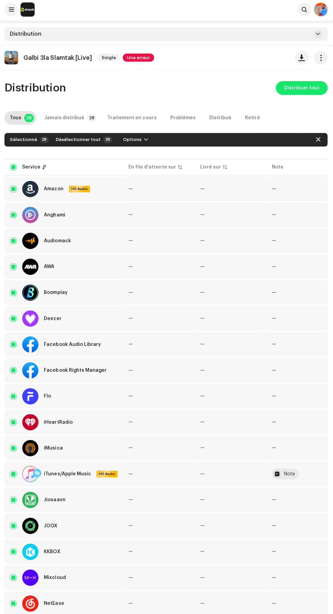
click at [299, 91] on span "Distribuer tout" at bounding box center [301, 89] width 35 height 14
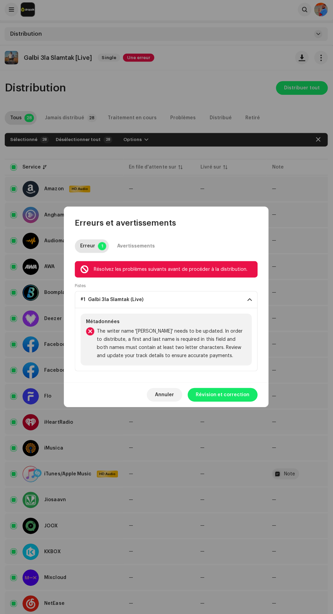
click at [223, 394] on span "Révision et correction" at bounding box center [222, 395] width 53 height 14
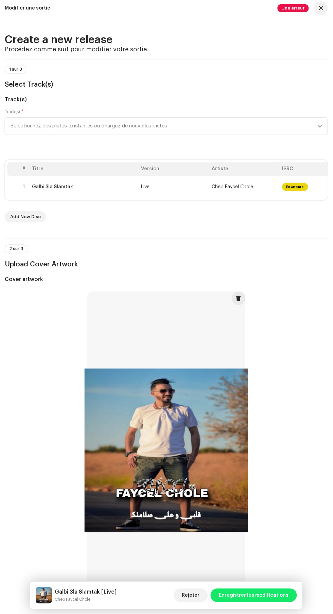
click at [116, 190] on div "Galbi 3la Slamtak" at bounding box center [84, 187] width 103 height 5
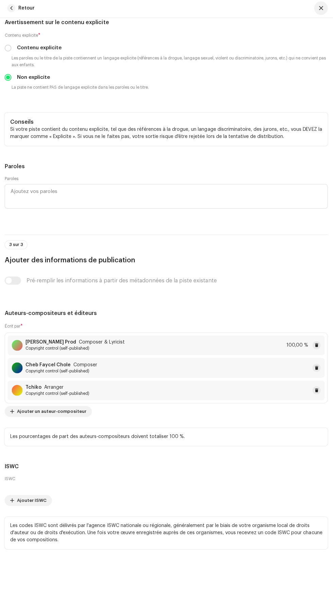
scroll to position [2313, 0]
click at [316, 388] on span at bounding box center [316, 390] width 4 height 5
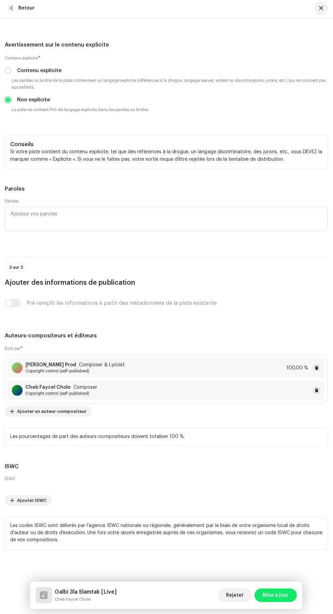
click at [281, 594] on span "Mise à jour" at bounding box center [276, 595] width 26 height 14
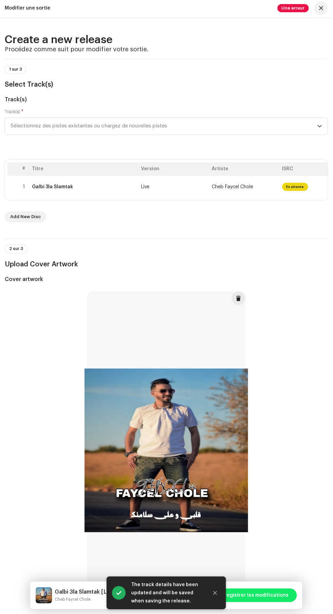
click at [269, 587] on div "Rejeter Enregistrer les modifications" at bounding box center [235, 594] width 123 height 16
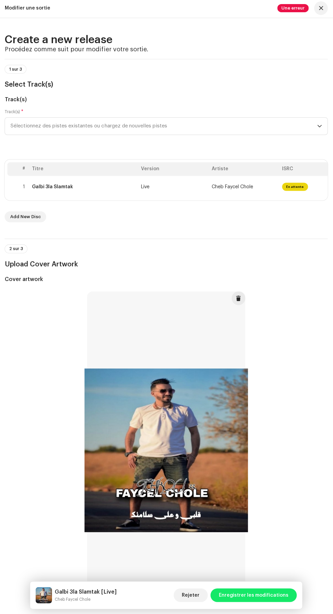
click at [261, 594] on span "Enregistrer les modifications" at bounding box center [254, 595] width 70 height 14
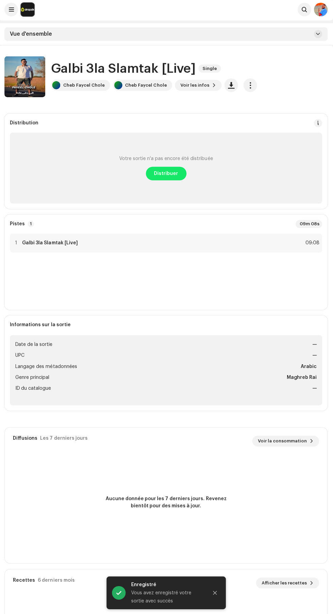
click at [165, 174] on span "Distribuer" at bounding box center [167, 175] width 24 height 14
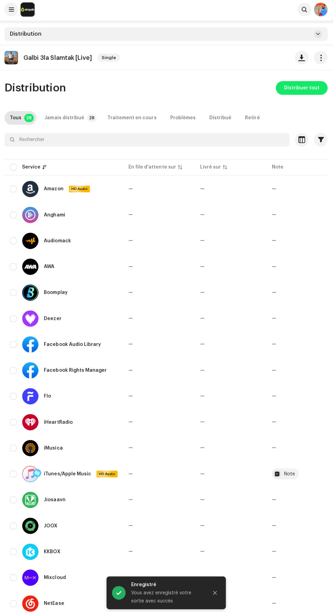
click at [14, 168] on input "checkbox" at bounding box center [14, 167] width 7 height 7
checkbox input "true"
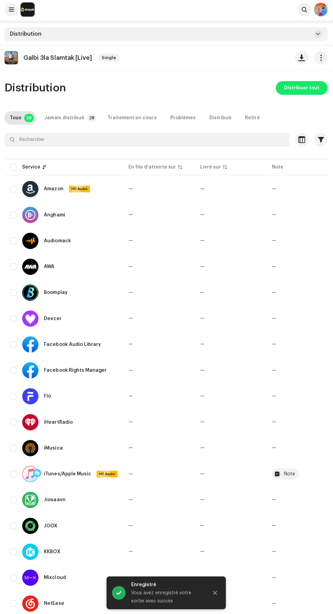
checkbox input "true"
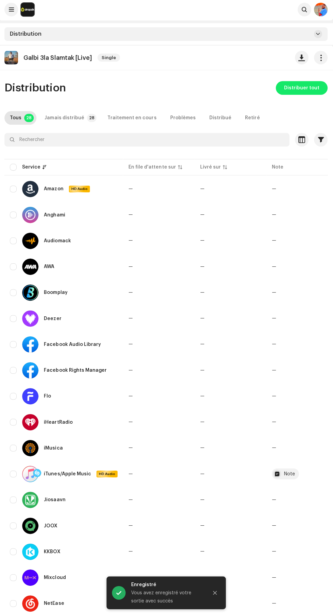
checkbox input "true"
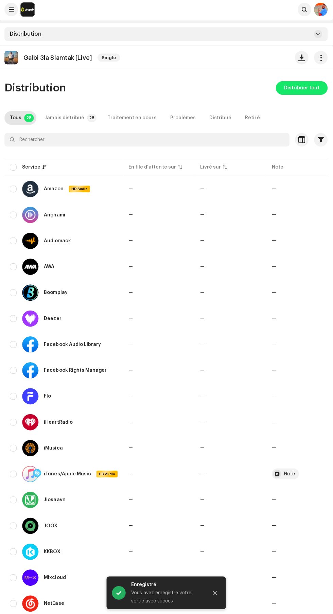
checkbox input "true"
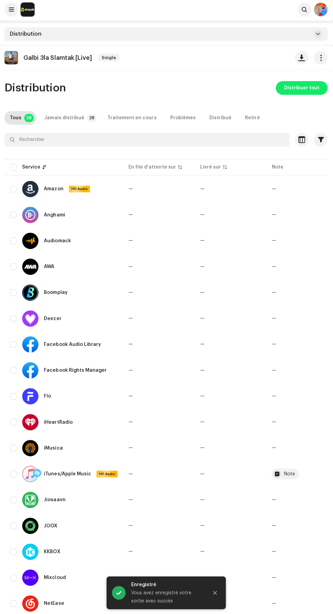
checkbox input "true"
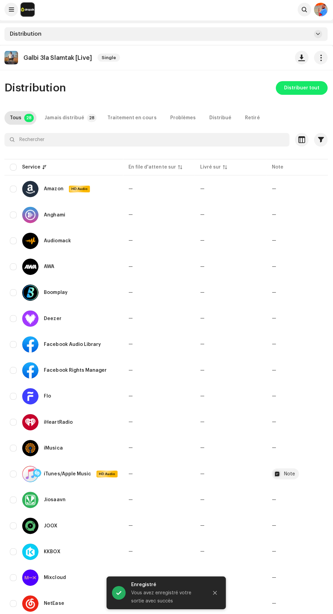
checkbox input "true"
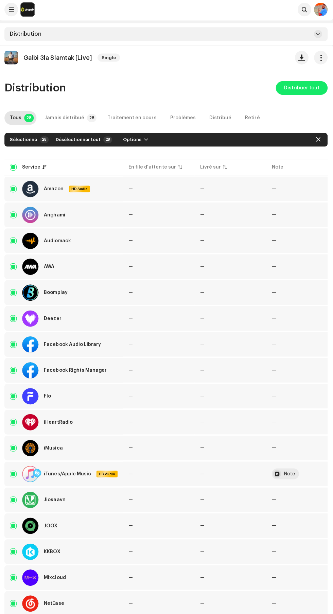
click at [292, 91] on span "Distribuer tout" at bounding box center [301, 89] width 35 height 14
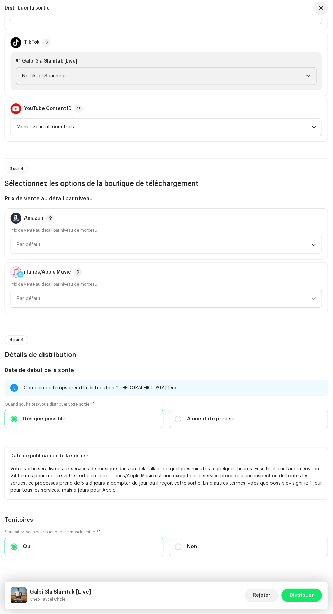
scroll to position [750, 0]
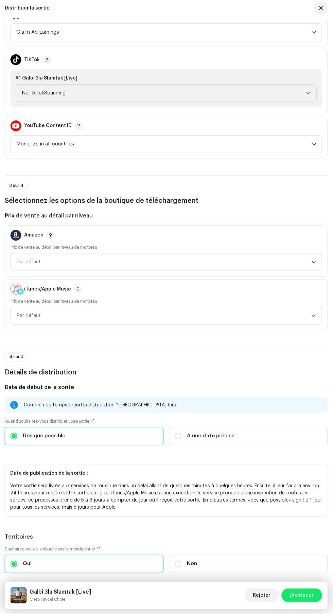
click at [85, 103] on span "NoTikTokScanning" at bounding box center [163, 94] width 283 height 17
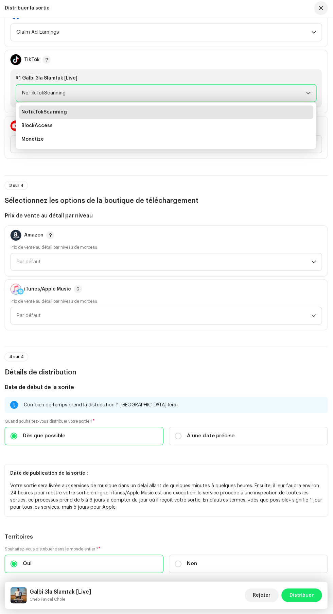
click at [31, 144] on span "Monetize" at bounding box center [33, 140] width 22 height 7
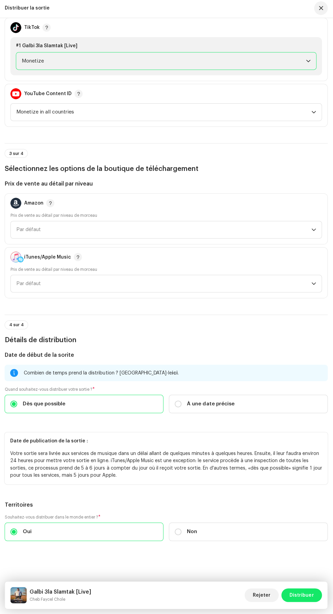
scroll to position [934, 0]
click at [303, 595] on span "Distribuer" at bounding box center [301, 595] width 24 height 14
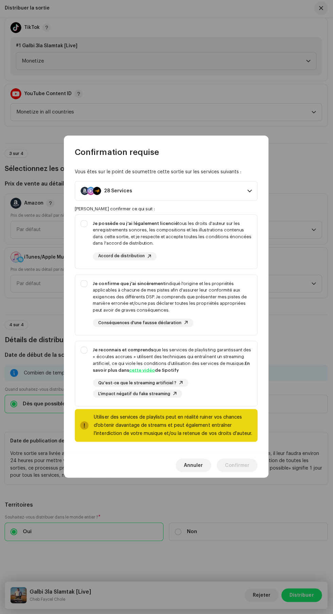
click at [82, 363] on div "Je reconnais et comprends que les services de playlisting garantissant des « éc…" at bounding box center [166, 372] width 181 height 62
checkbox input "true"
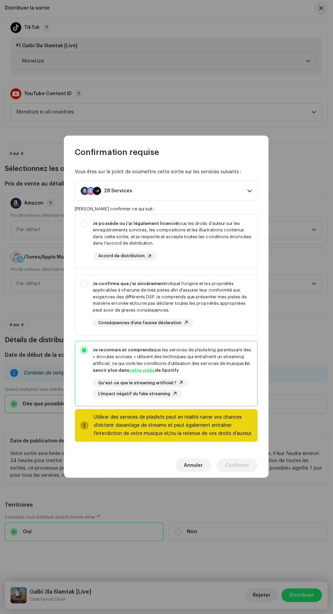
click at [82, 296] on div "Je confirme que j'ai sincèrement indiqué l'origine et les propriétés applicable…" at bounding box center [166, 304] width 181 height 58
checkbox input "true"
click at [95, 224] on strong "Je possède ou j'ai légalement licencié" at bounding box center [135, 224] width 85 height 4
checkbox input "true"
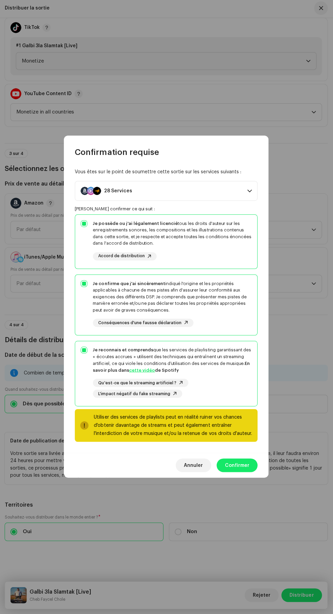
click at [237, 465] on span "Confirmer" at bounding box center [237, 465] width 24 height 14
